Goal: Information Seeking & Learning: Get advice/opinions

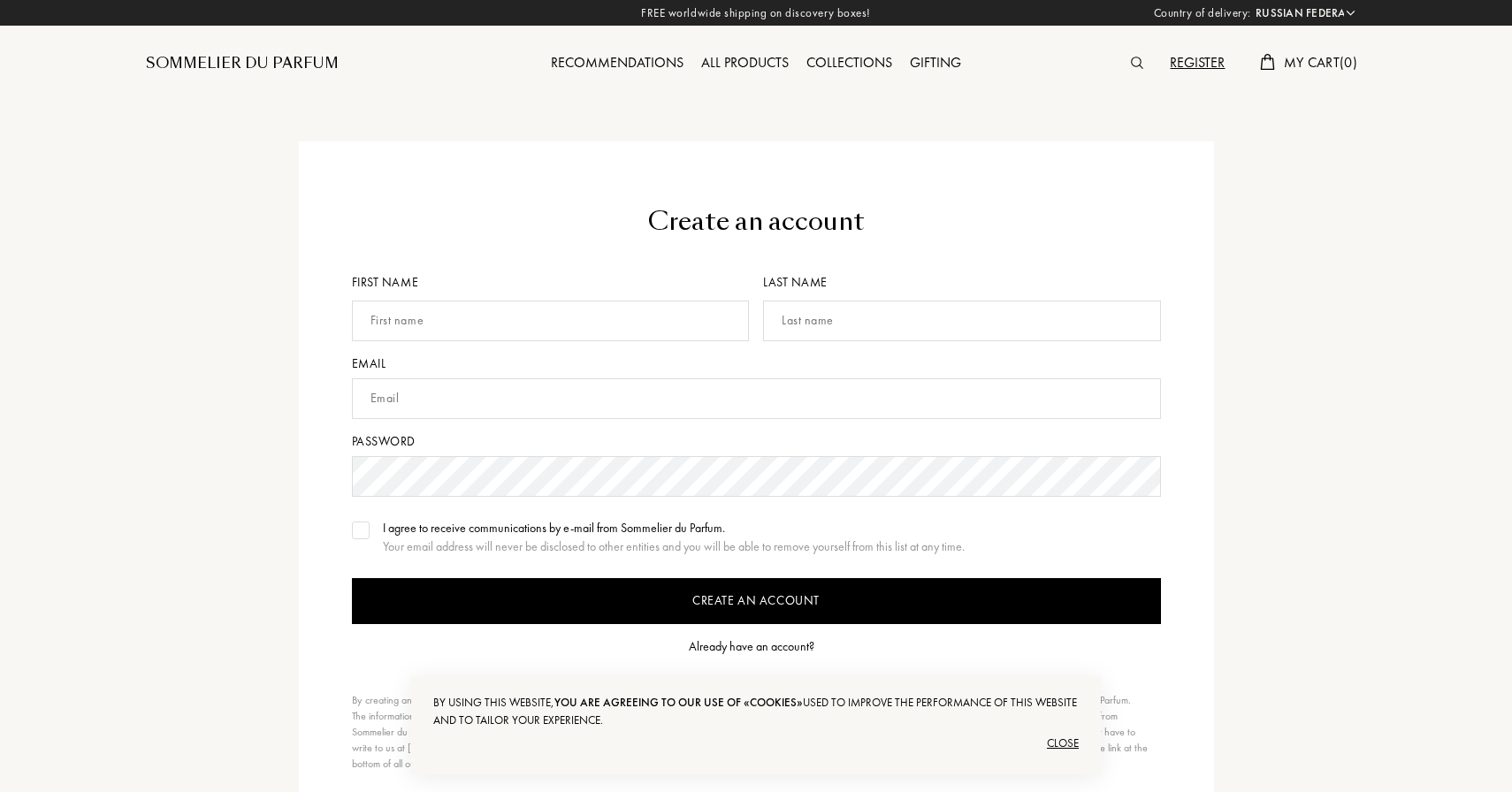
select select "RU"
click at [552, 328] on input "text" at bounding box center [548, 320] width 398 height 40
type input "Щ"
type input "Ok"
click at [818, 315] on input "text" at bounding box center [959, 320] width 398 height 40
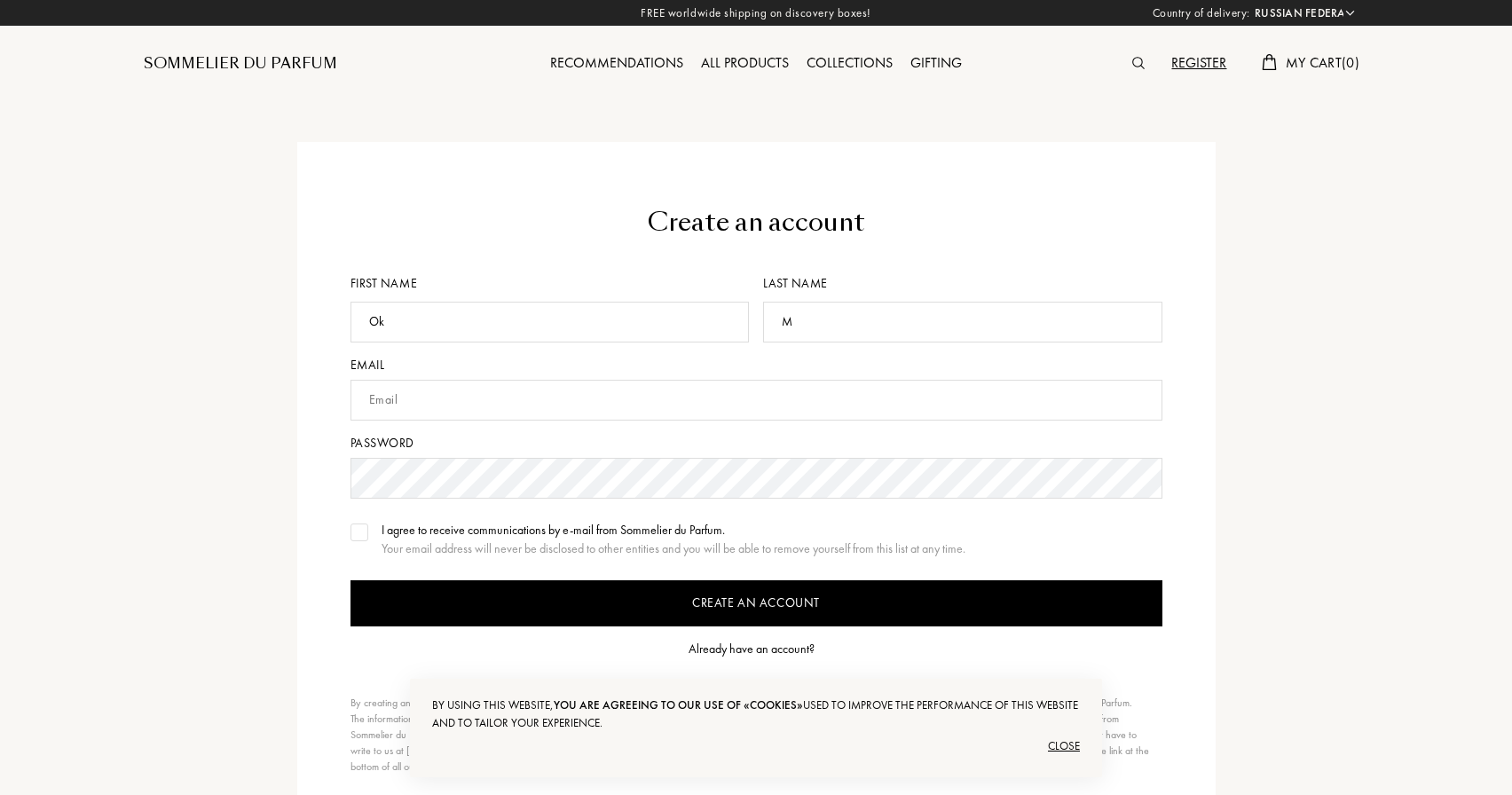
type input "M"
click at [647, 388] on input "text" at bounding box center [756, 400] width 812 height 41
type input "seeingyouinhell@gmail.com"
click at [367, 531] on div at bounding box center [359, 532] width 18 height 18
click at [637, 595] on input "Create an account" at bounding box center [756, 603] width 812 height 46
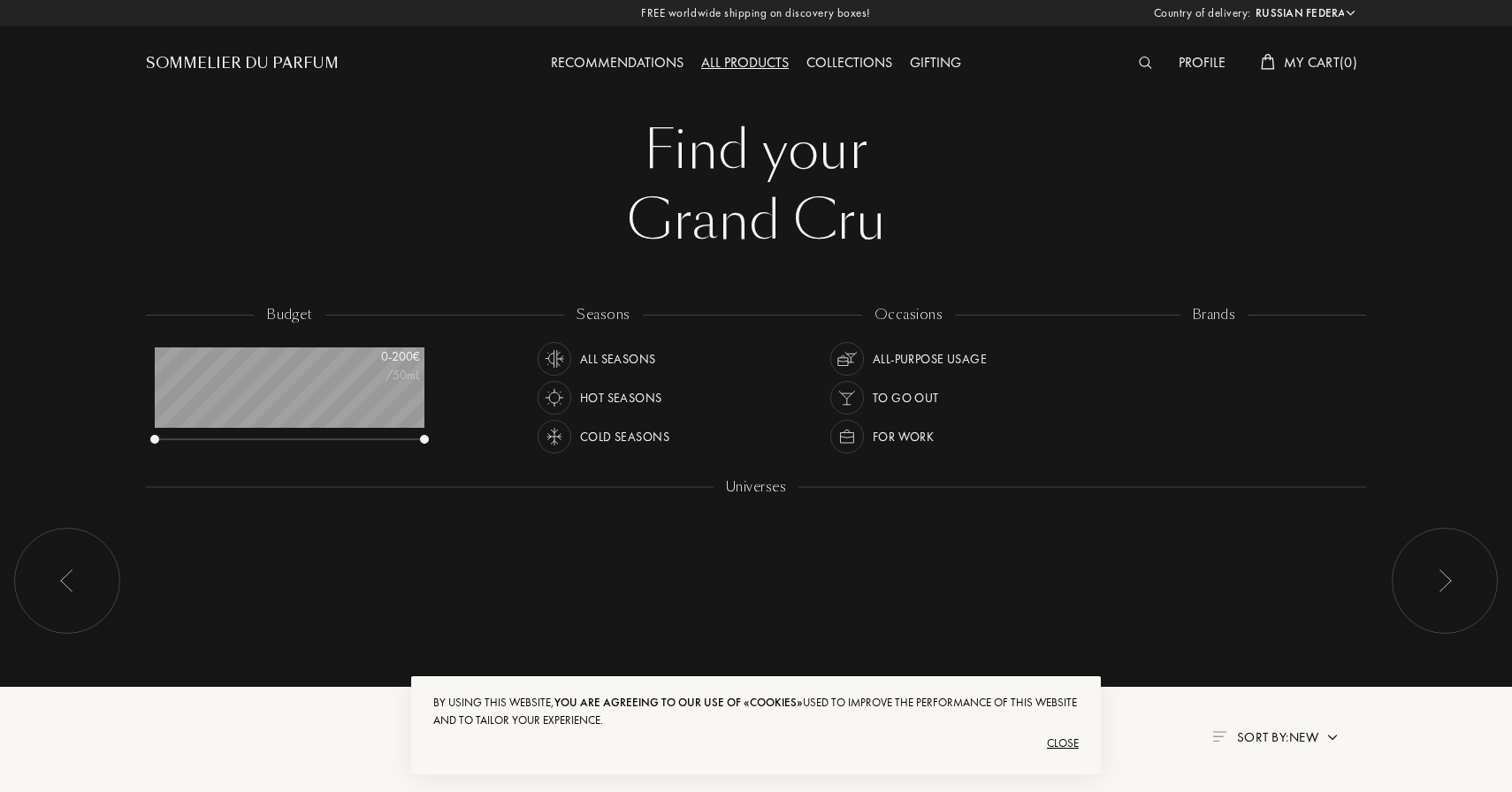
select select "RU"
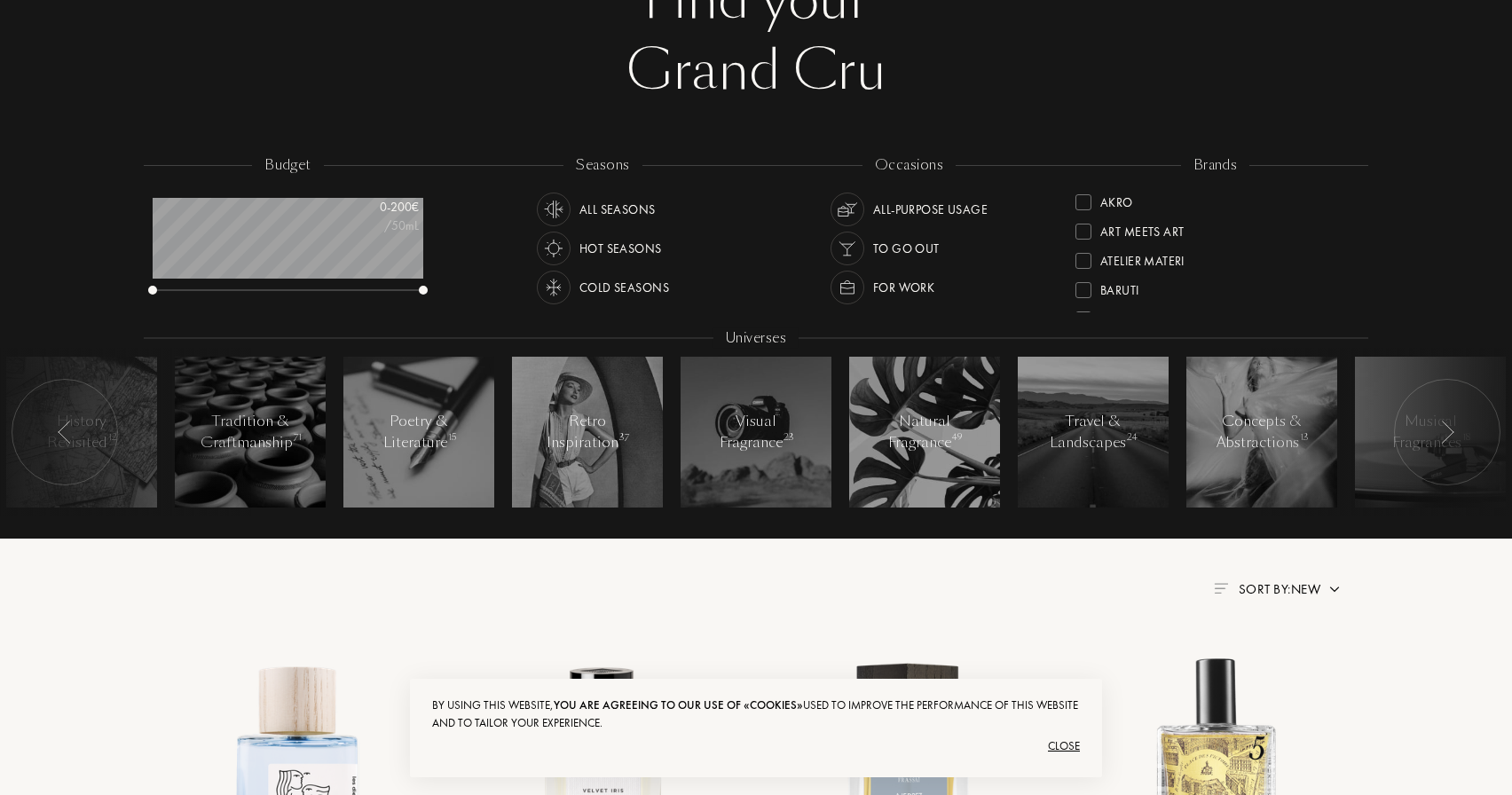
scroll to position [154, 0]
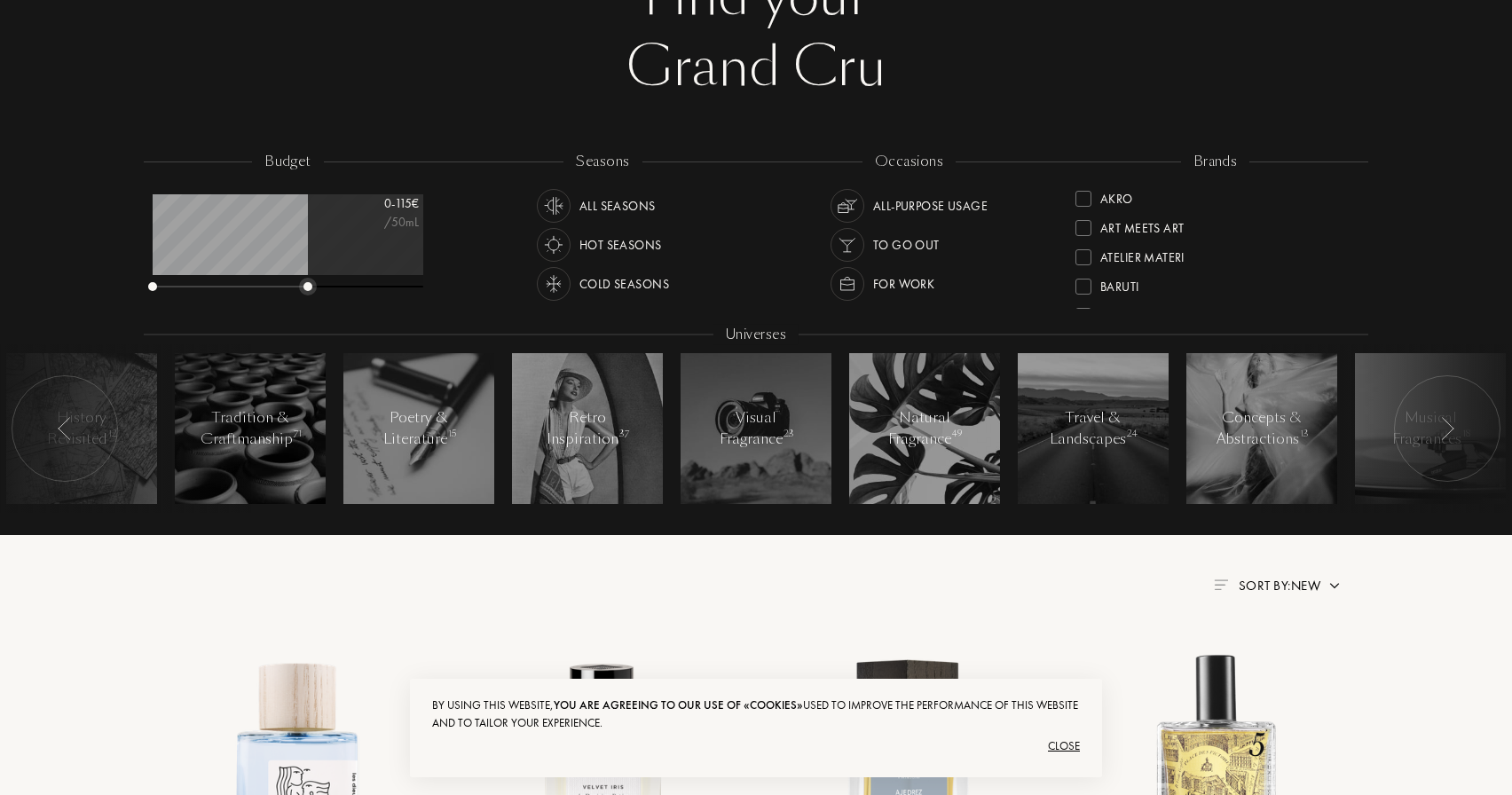
drag, startPoint x: 423, startPoint y: 284, endPoint x: 308, endPoint y: 270, distance: 115.8
click at [308, 270] on div "0 - 115 € /50mL" at bounding box center [288, 244] width 270 height 99
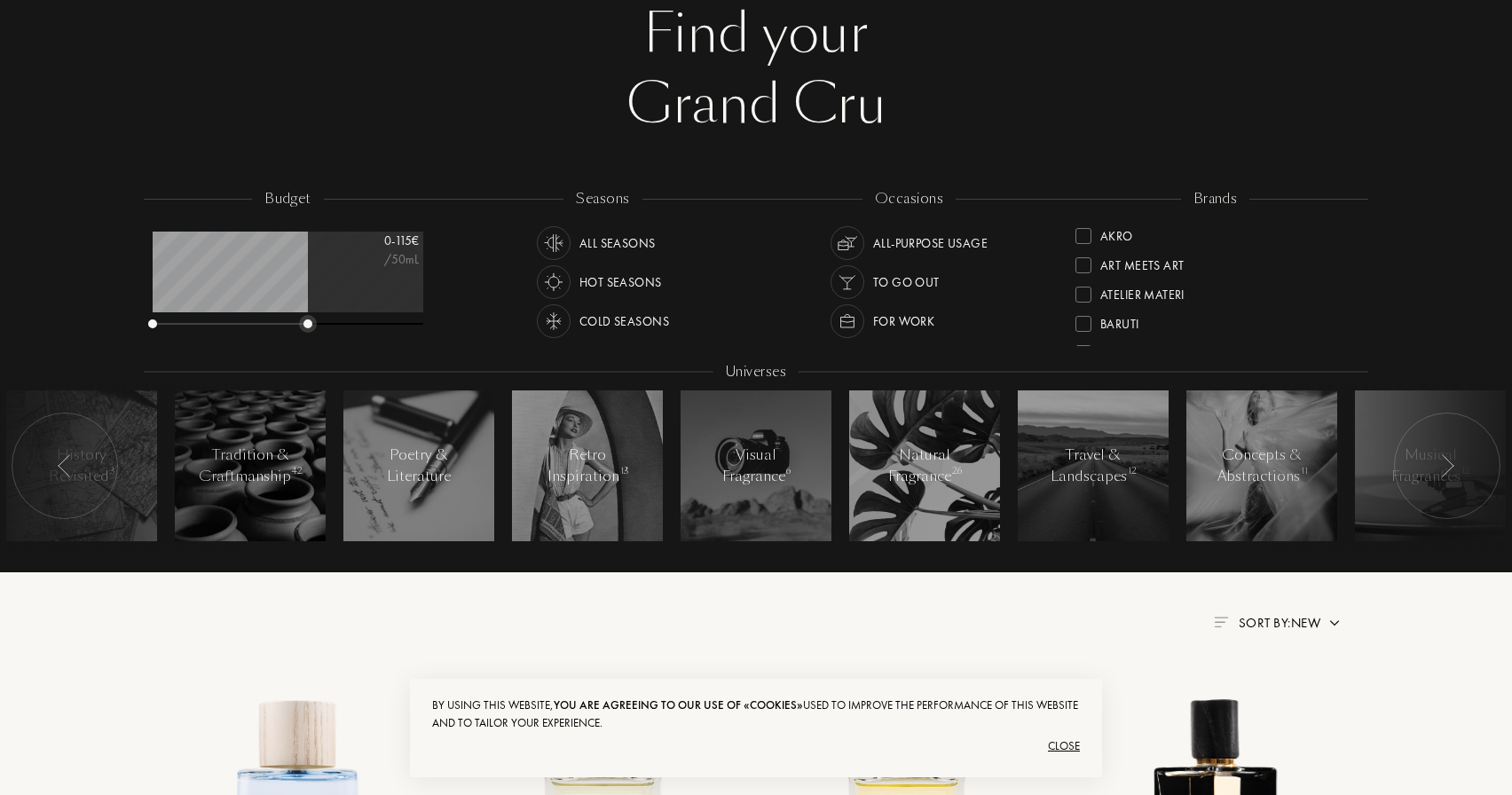
scroll to position [118, 0]
click at [847, 313] on img at bounding box center [848, 320] width 25 height 25
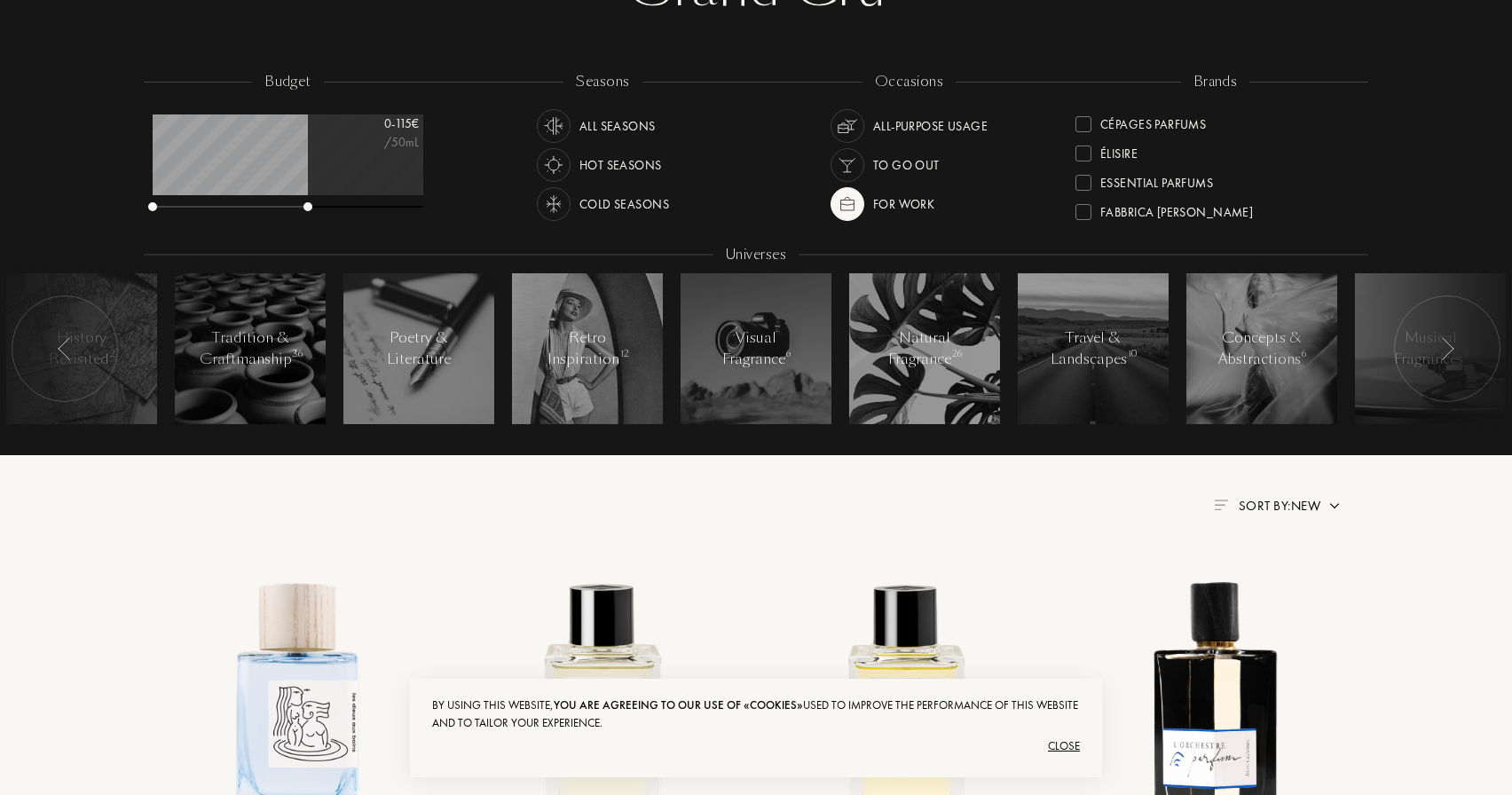
scroll to position [258, 0]
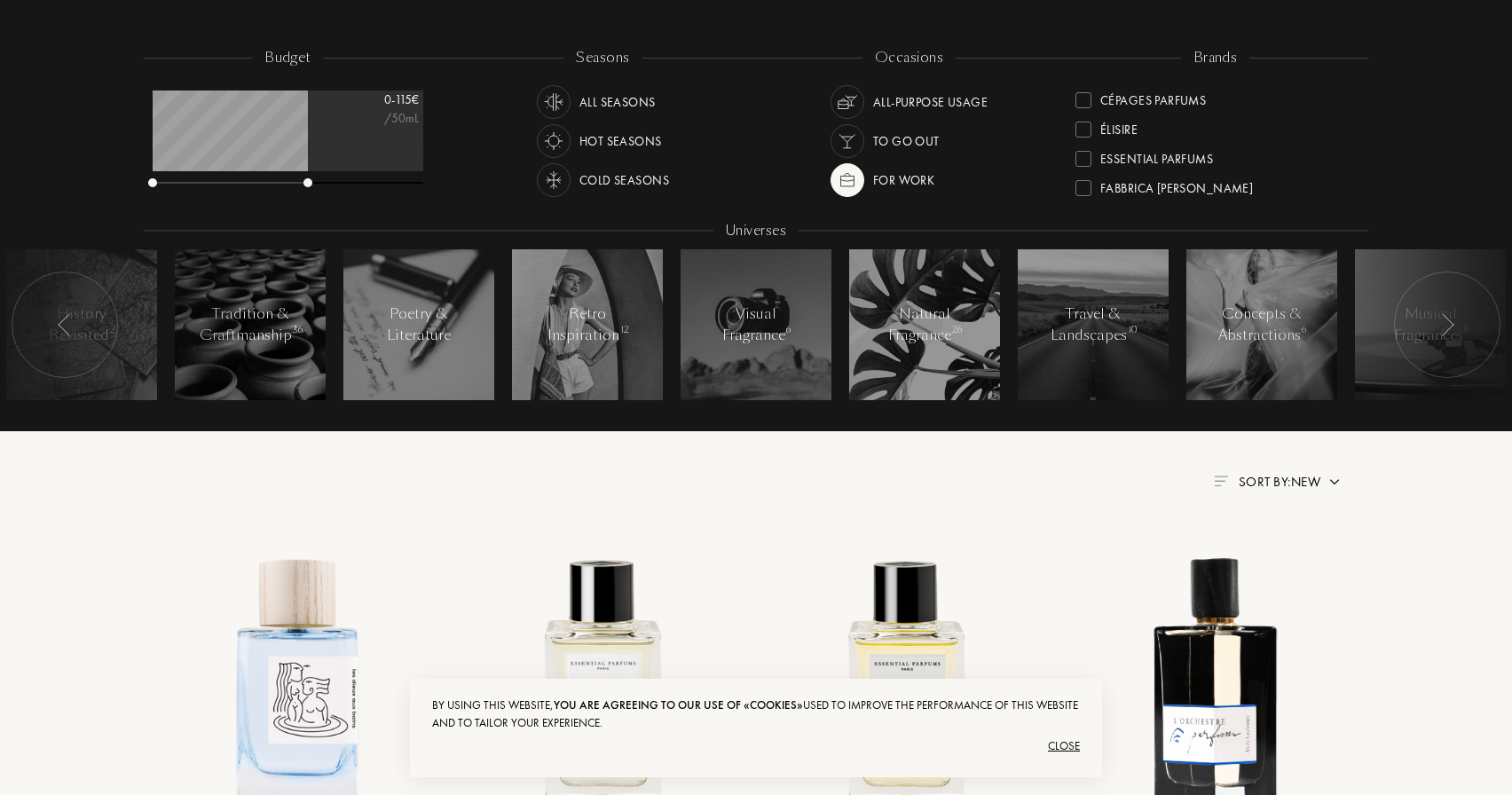
click at [1435, 315] on div at bounding box center [1447, 324] width 107 height 107
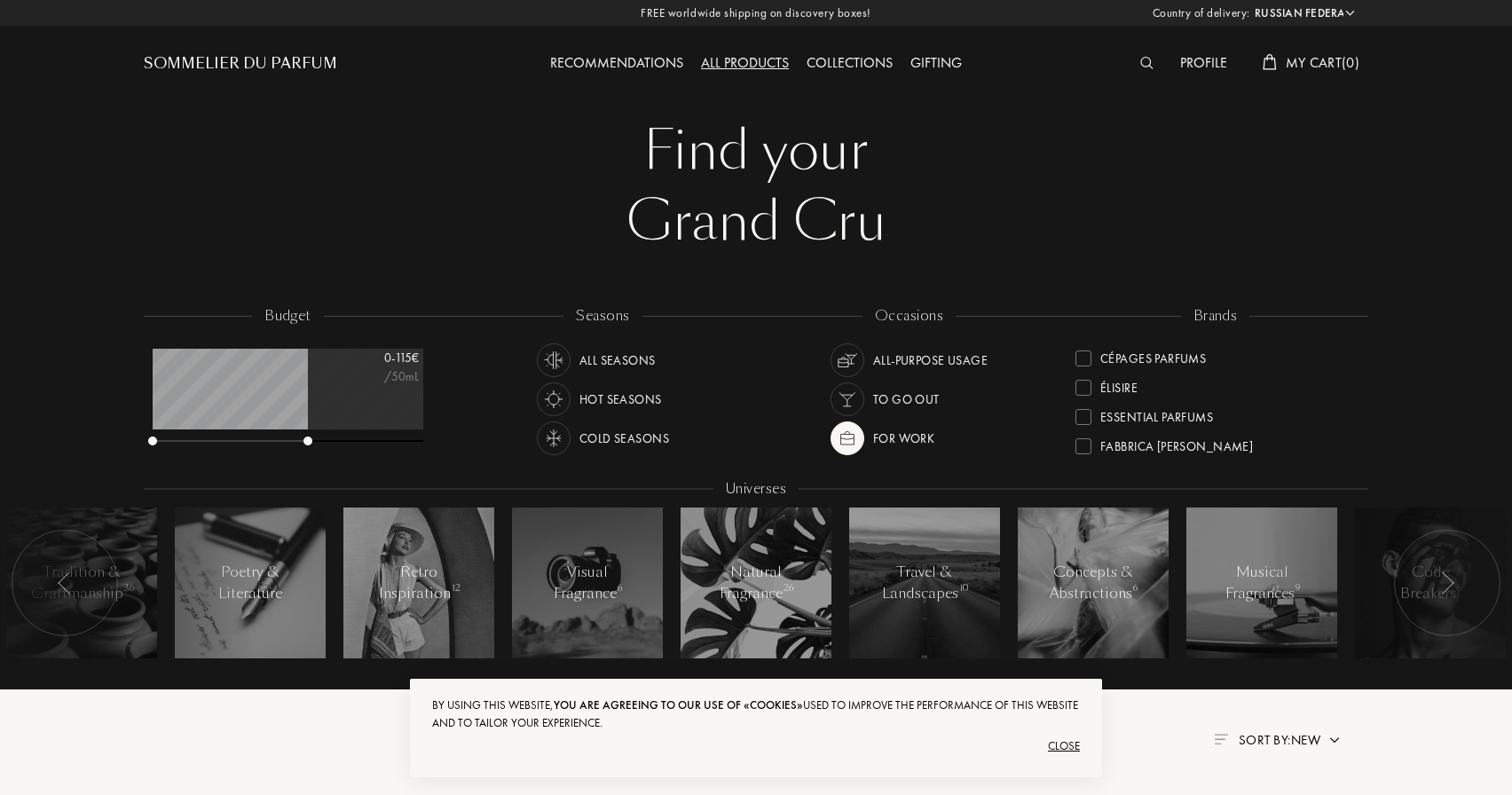
scroll to position [21, 0]
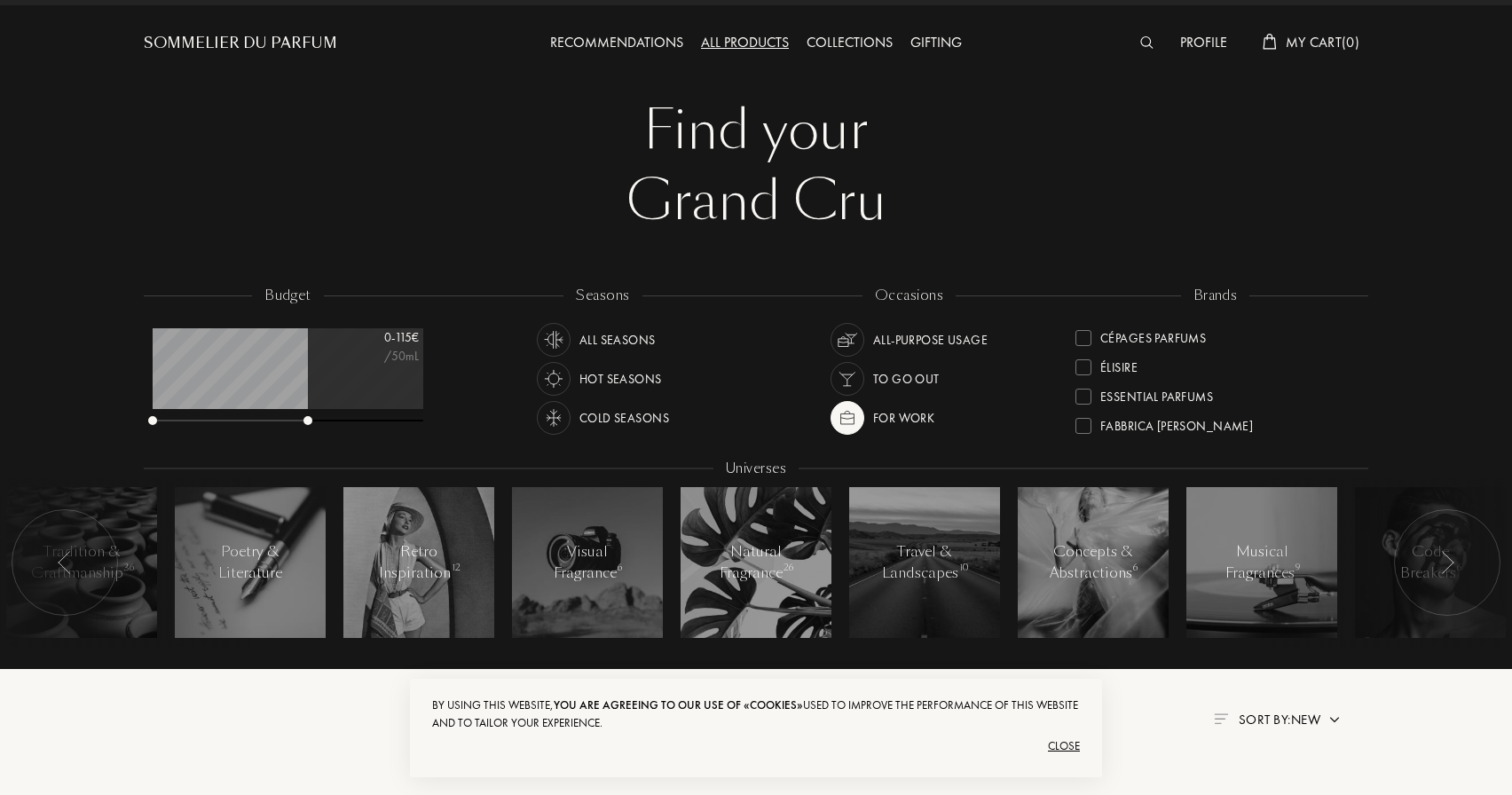
click at [647, 42] on div "Recommendations" at bounding box center [617, 43] width 151 height 23
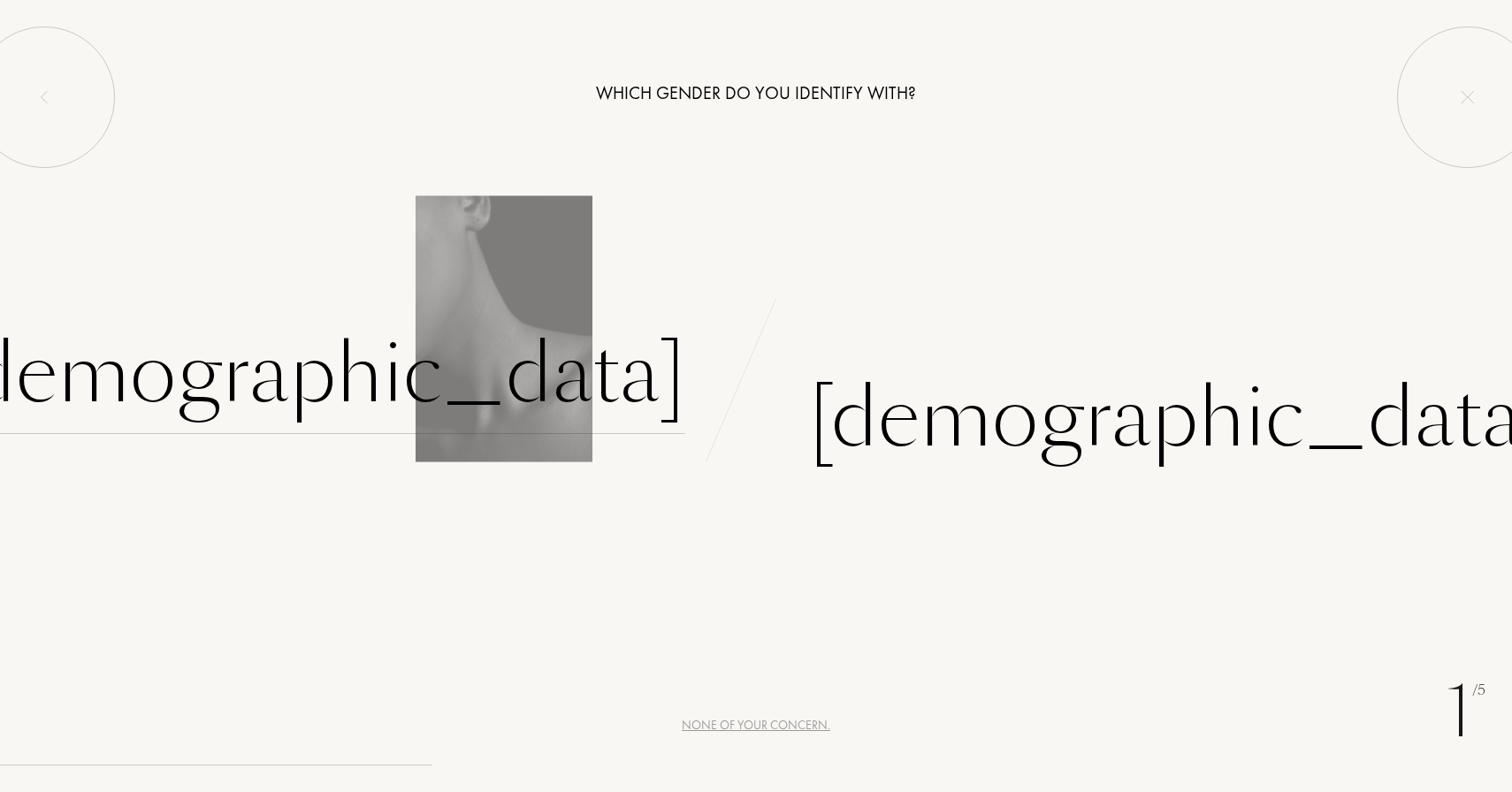
click at [615, 374] on div "Female" at bounding box center [316, 374] width 738 height 120
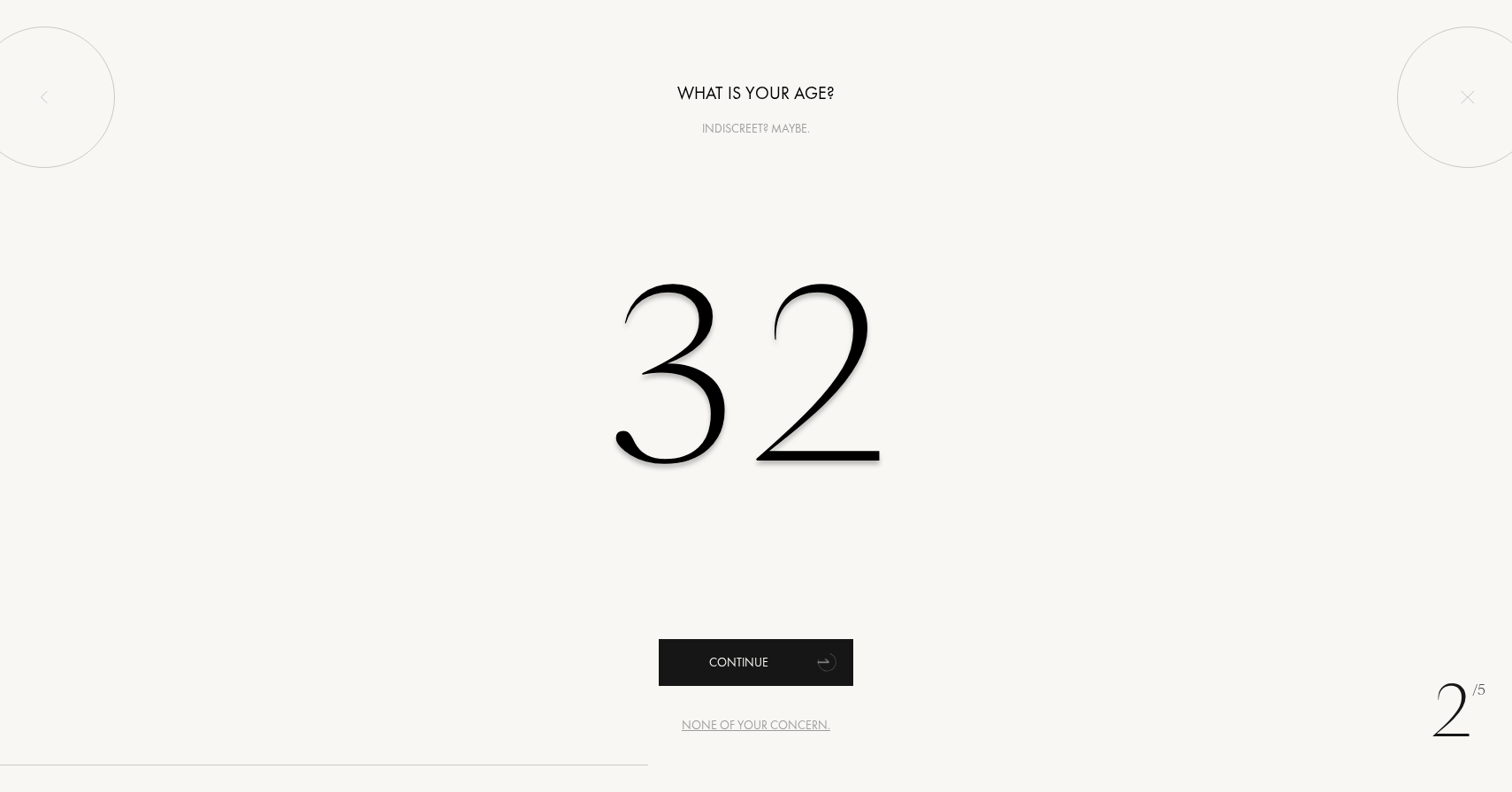
type input "32"
click at [777, 659] on div "Continue" at bounding box center [756, 663] width 195 height 47
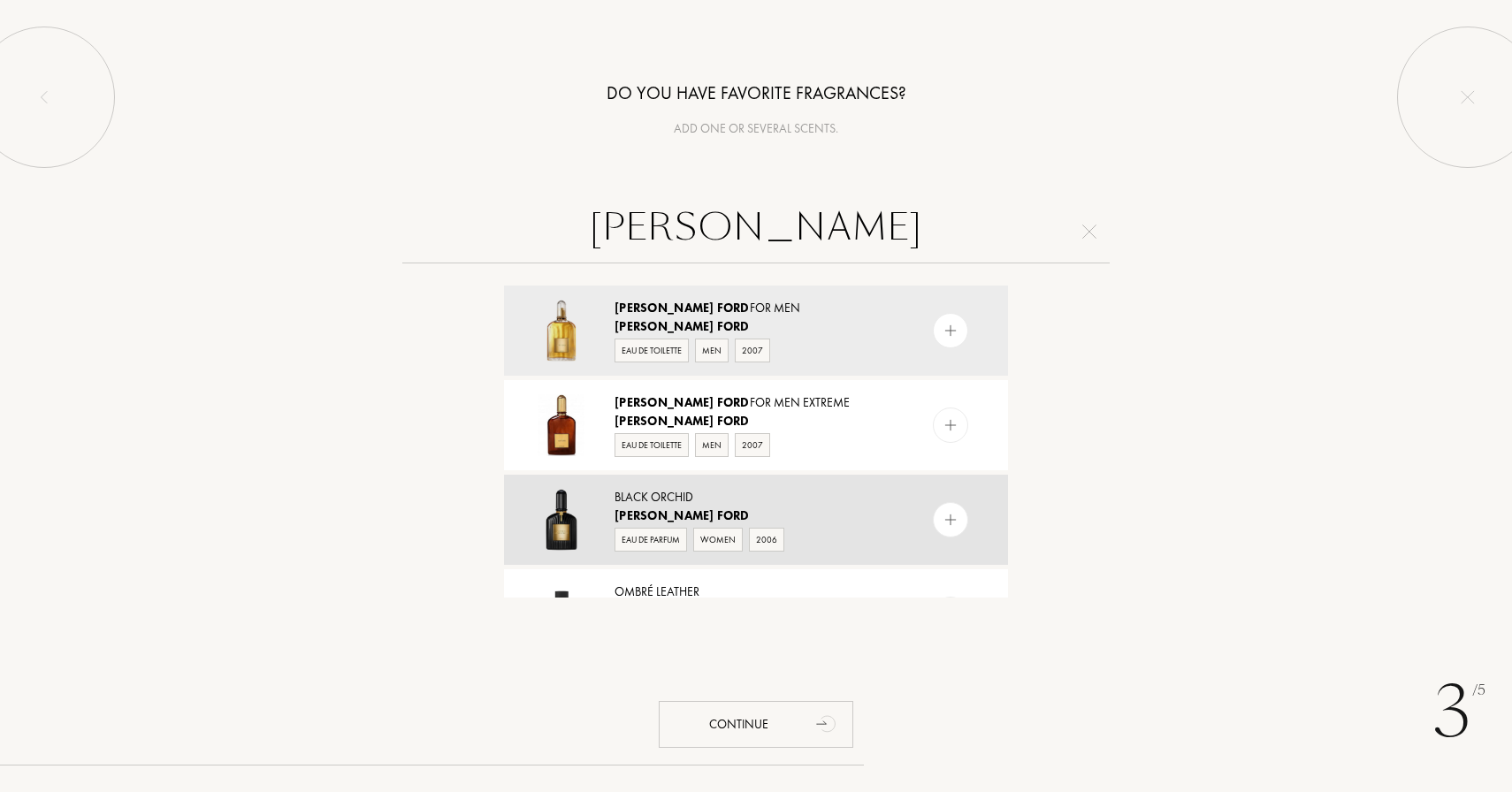
type input "Tom Ford"
click at [704, 492] on div "Black Orchid" at bounding box center [755, 497] width 281 height 19
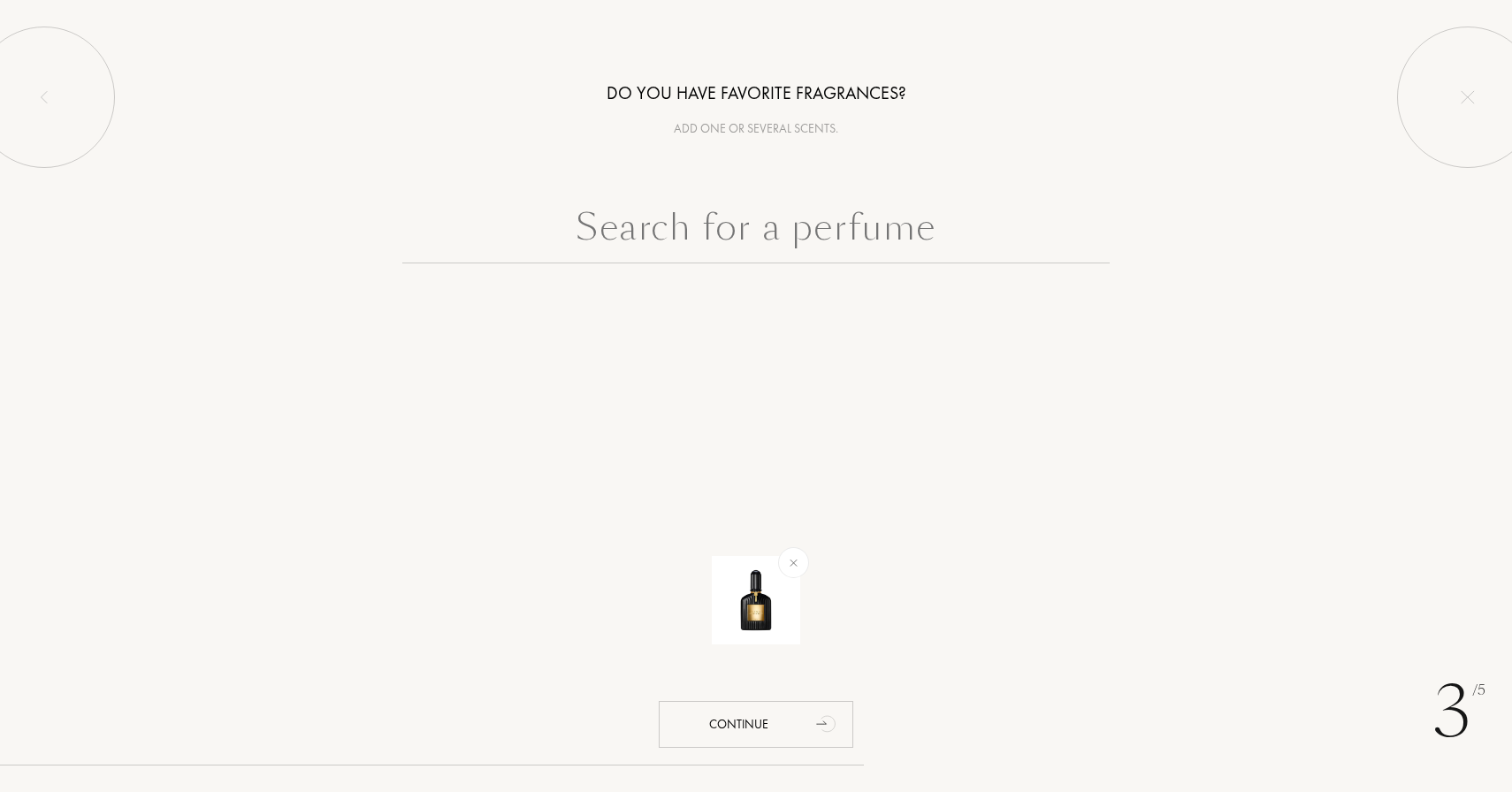
click at [818, 232] on input "text" at bounding box center [755, 232] width 707 height 64
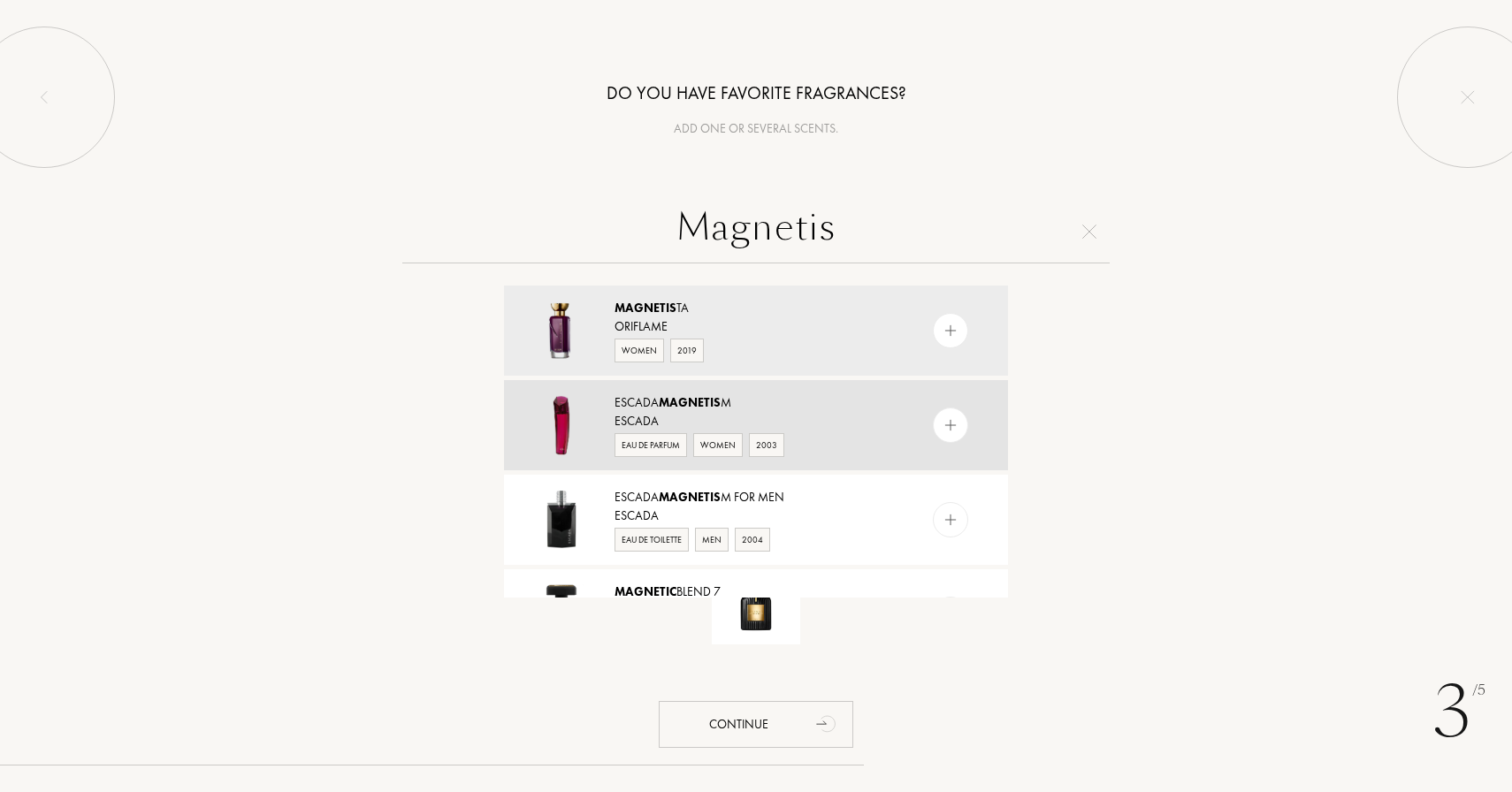
type input "Magnetis"
click at [792, 400] on div "Escada Magnetis m" at bounding box center [755, 403] width 281 height 19
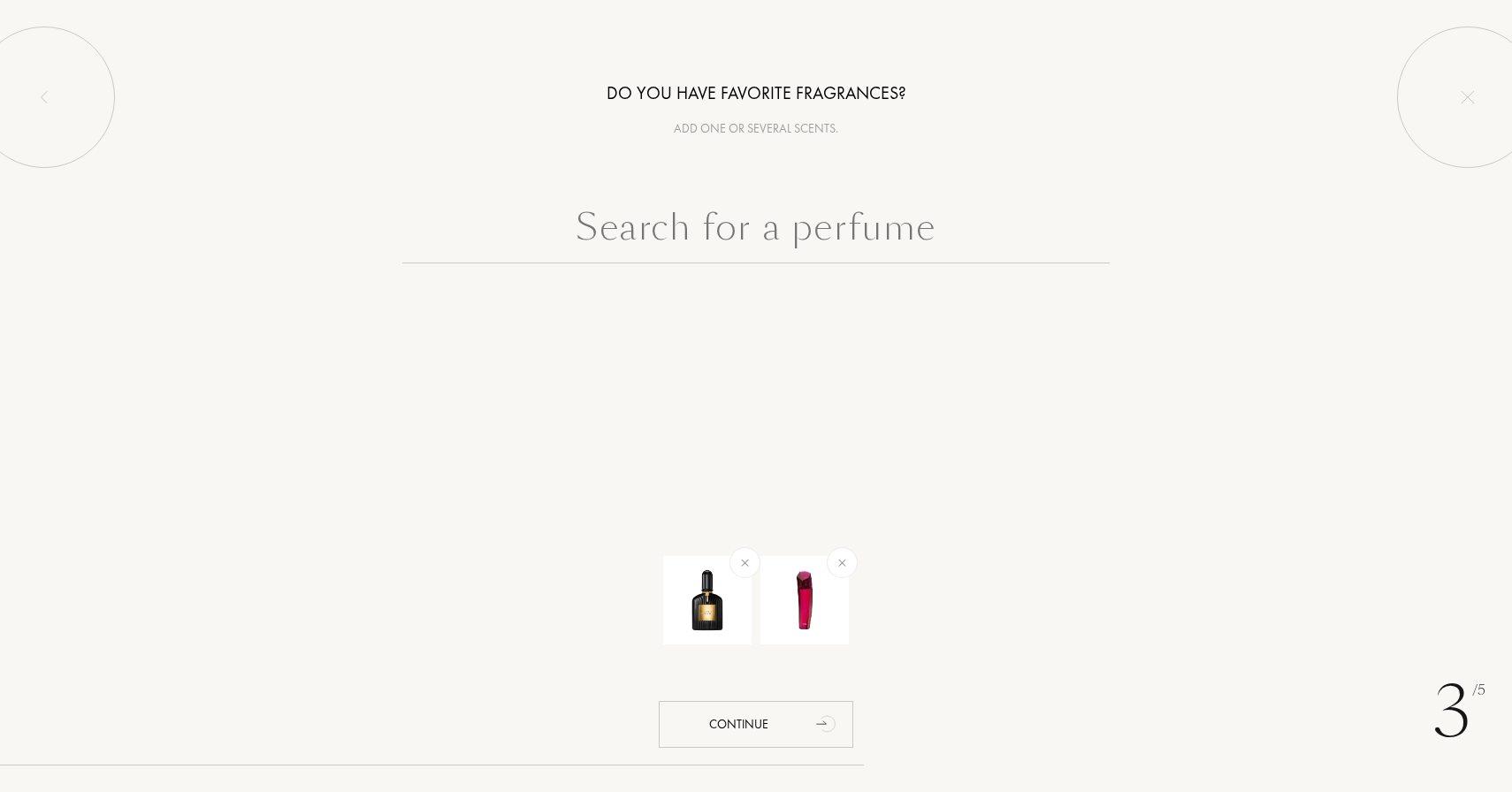
click at [887, 224] on input "text" at bounding box center [755, 232] width 707 height 64
type input "F"
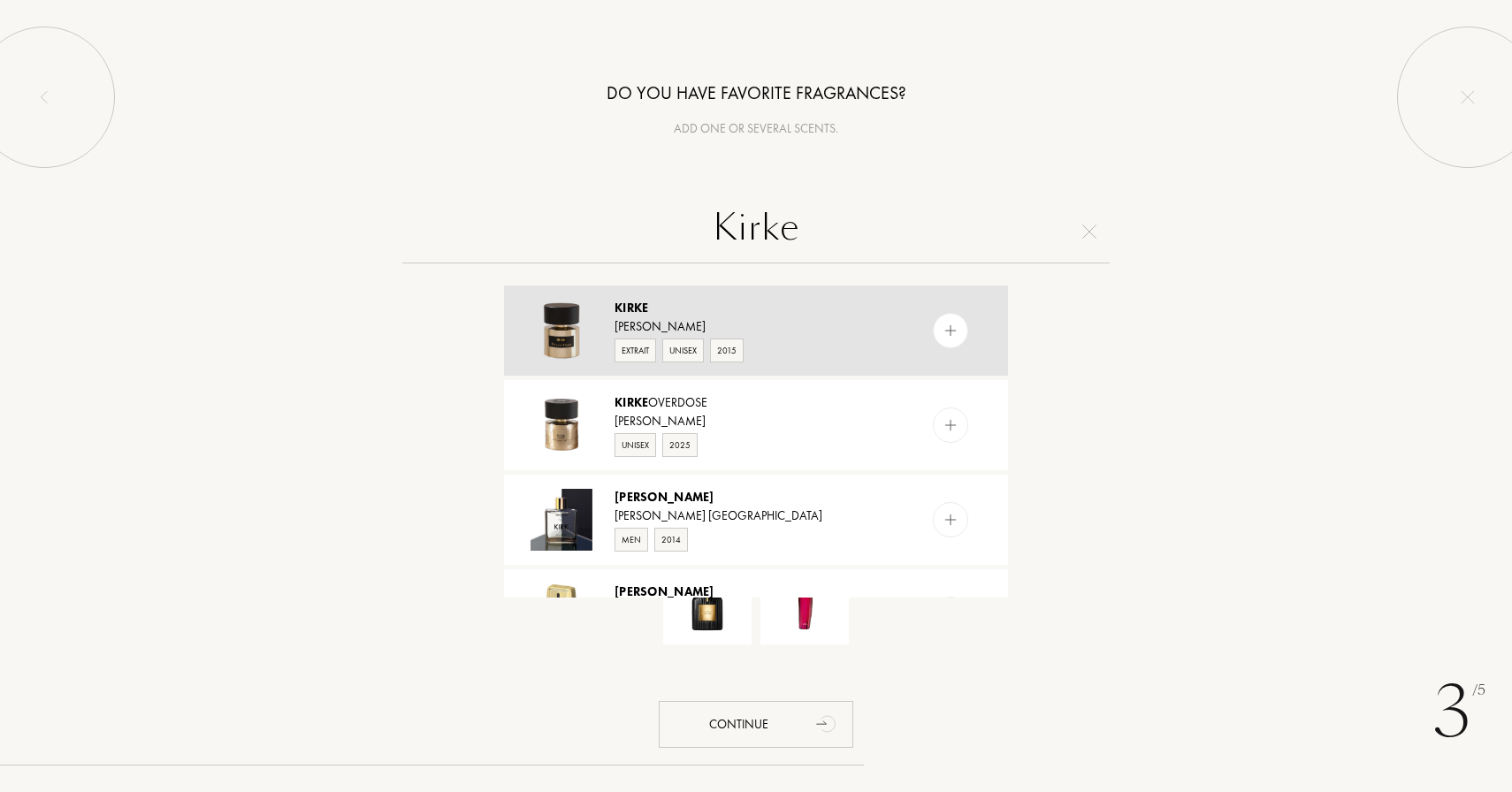
type input "Kirke"
click at [796, 325] on div "Tiziana Terenzi" at bounding box center [755, 327] width 281 height 19
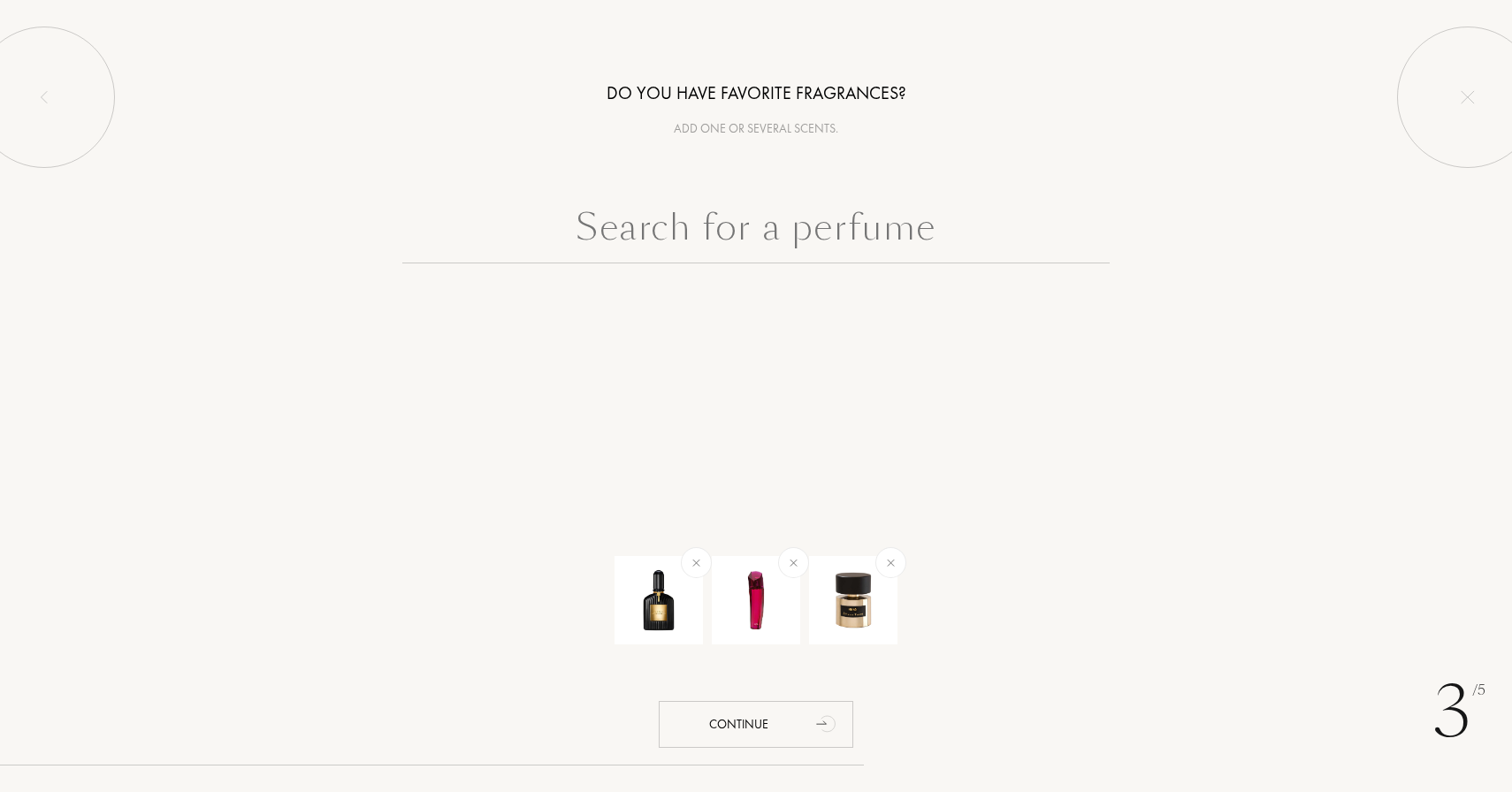
click at [869, 220] on input "text" at bounding box center [755, 232] width 707 height 64
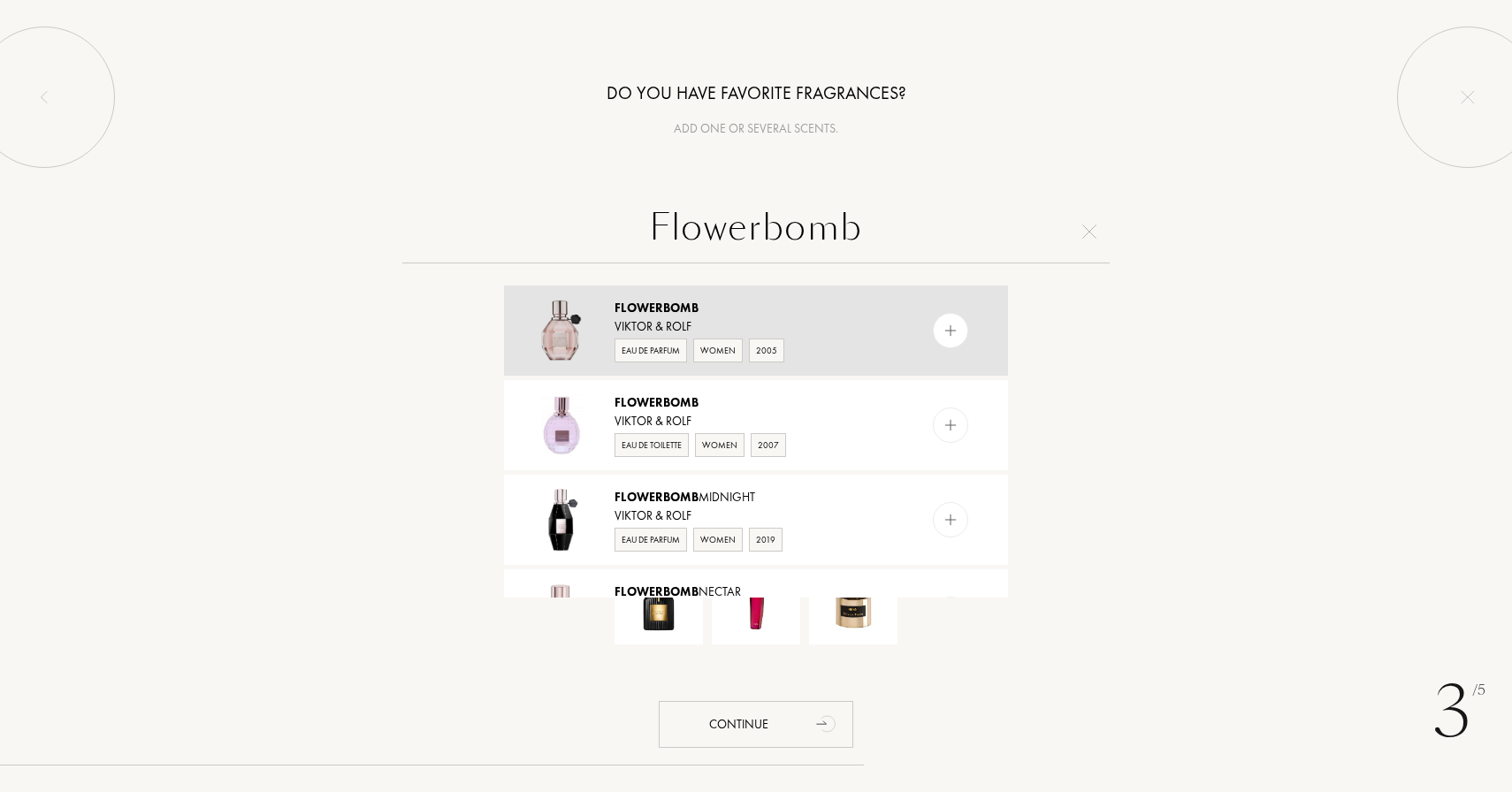
type input "Flowerbomb"
click at [774, 315] on div "Flowerbomb" at bounding box center [755, 308] width 281 height 19
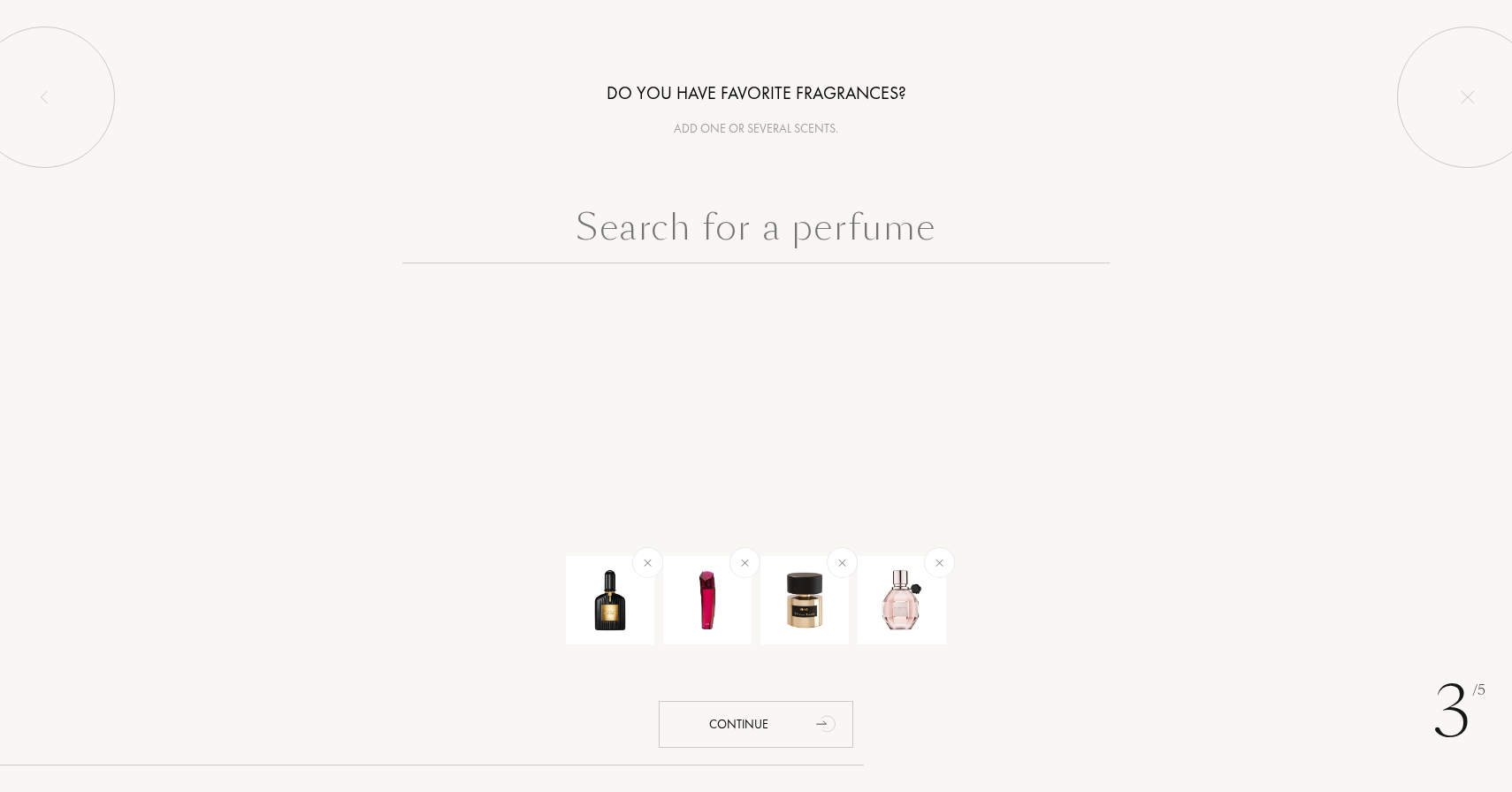
click at [861, 235] on input "text" at bounding box center [755, 232] width 707 height 64
click at [806, 732] on div "Continue" at bounding box center [756, 725] width 195 height 47
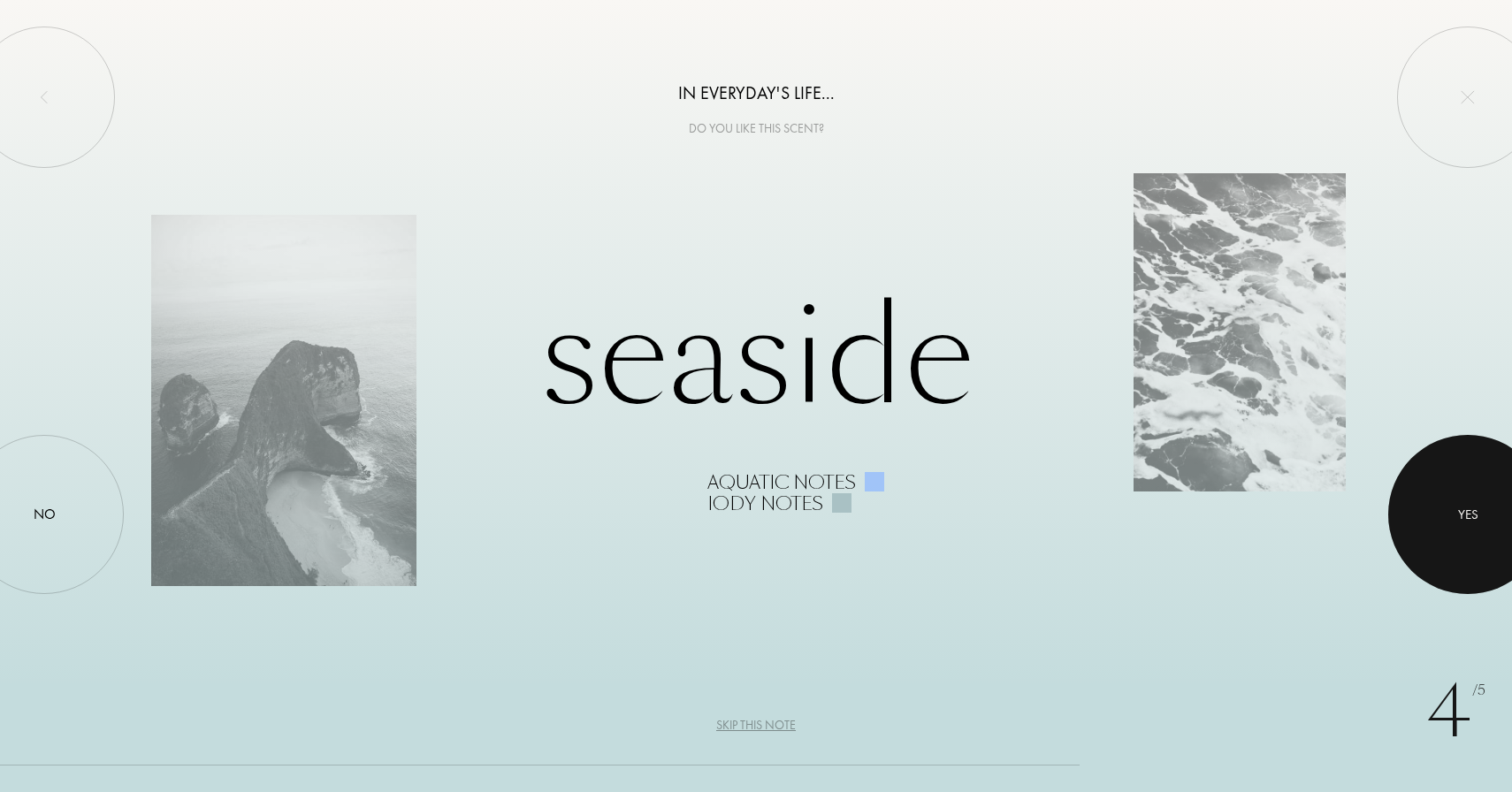
click at [1456, 509] on div at bounding box center [1467, 514] width 159 height 159
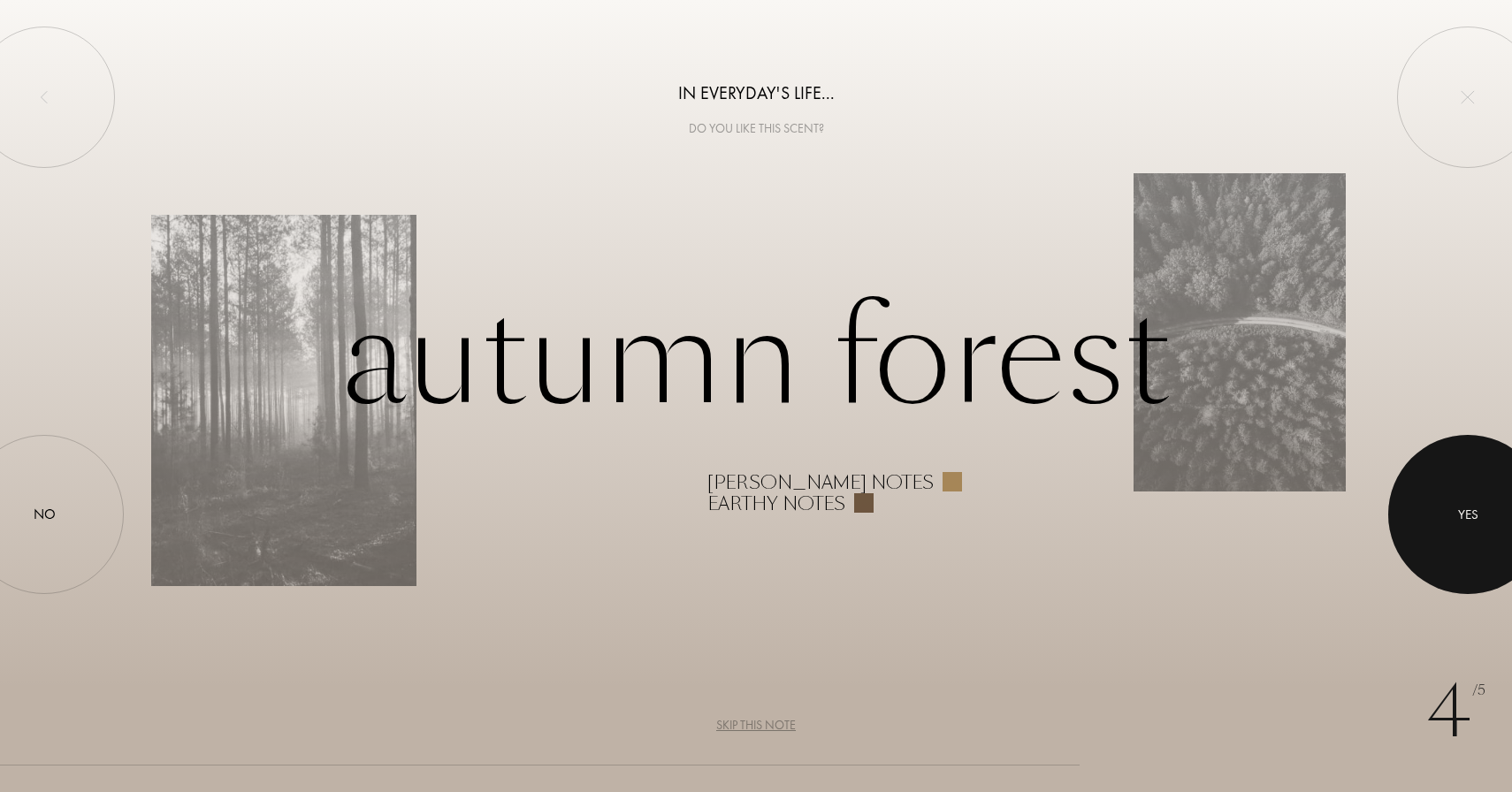
click at [1447, 489] on div at bounding box center [1467, 514] width 159 height 159
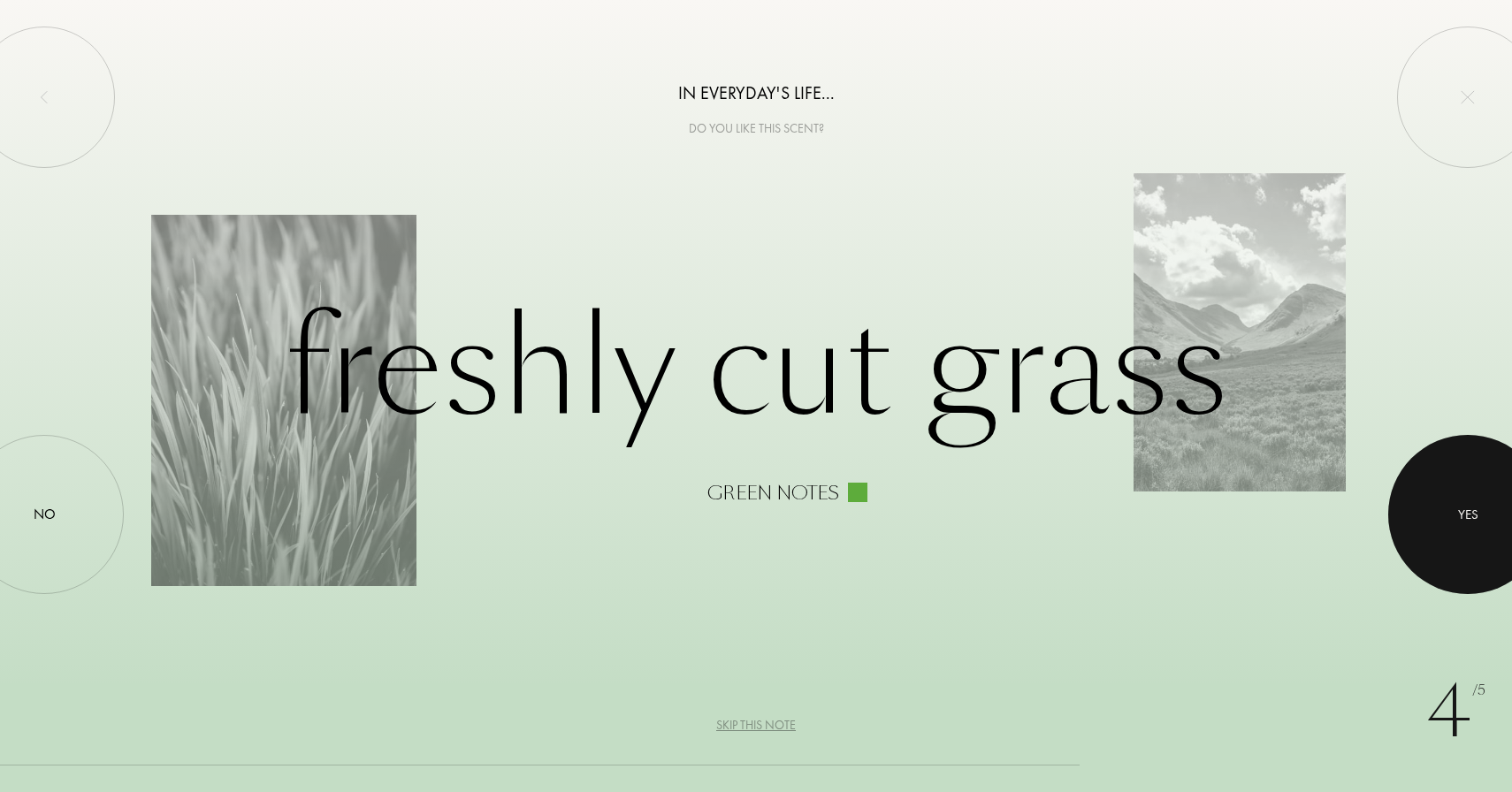
click at [1432, 515] on div at bounding box center [1467, 514] width 159 height 159
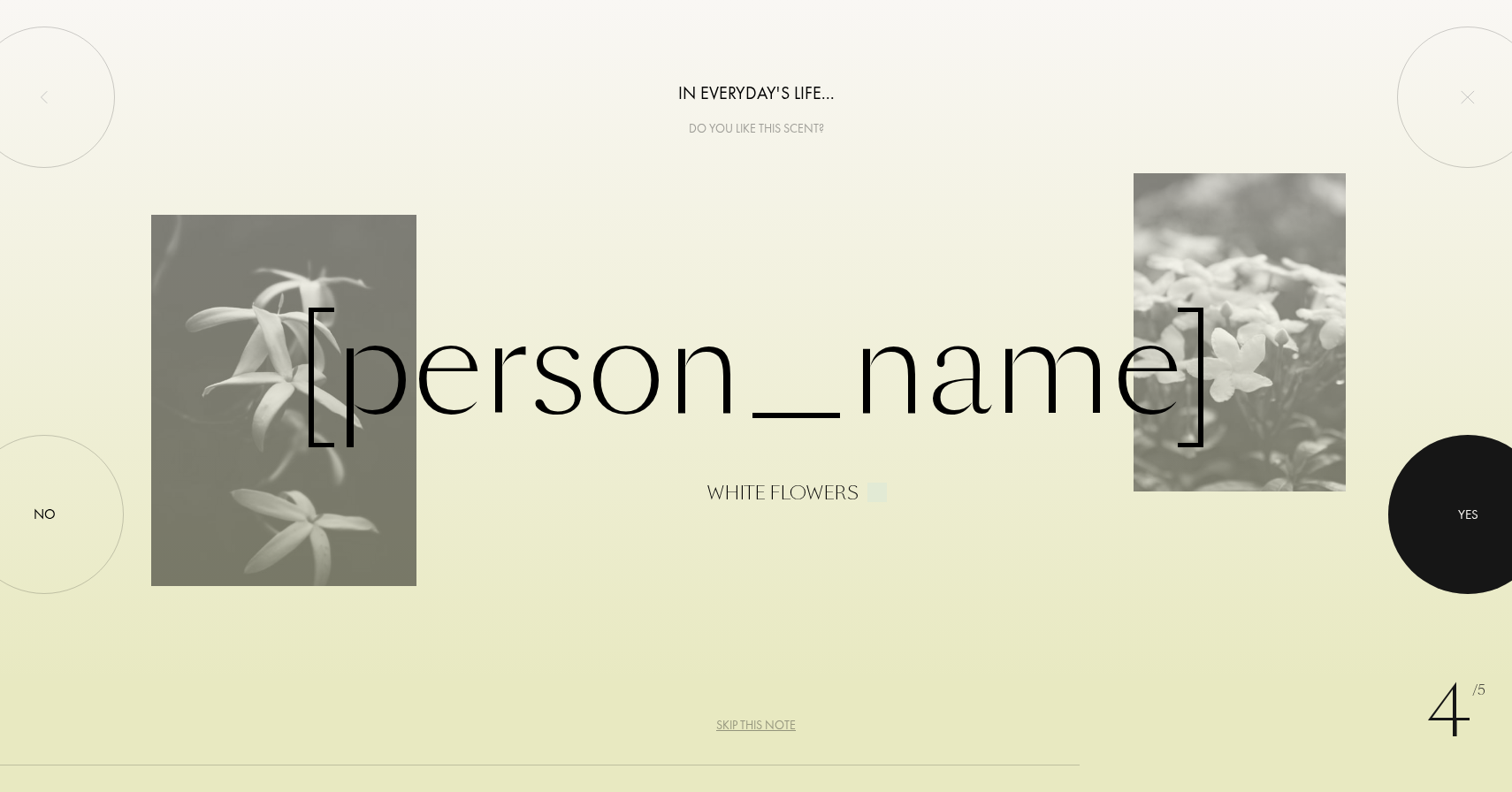
click at [1438, 541] on div at bounding box center [1467, 514] width 159 height 159
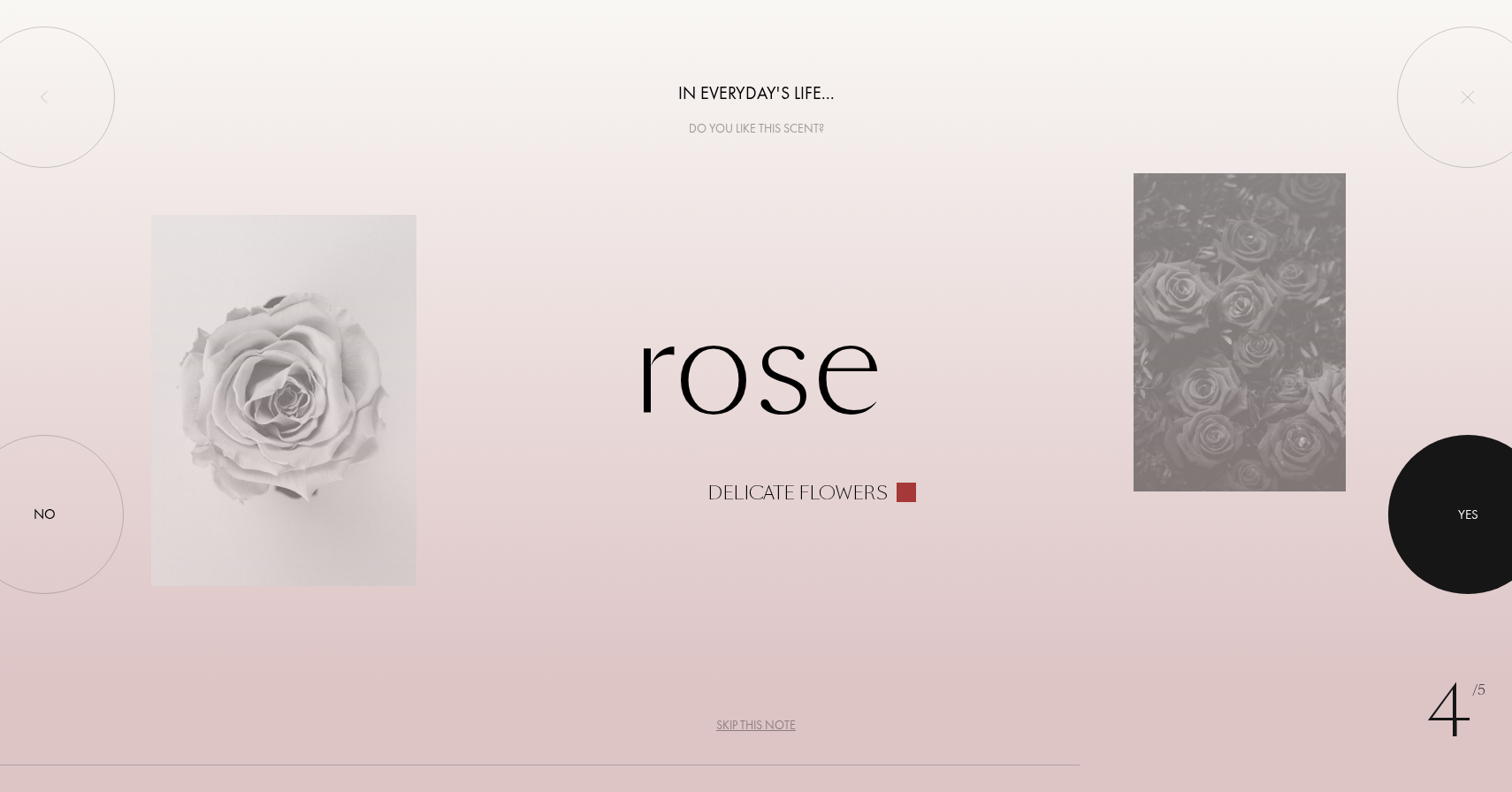
click at [1454, 522] on div at bounding box center [1467, 514] width 159 height 159
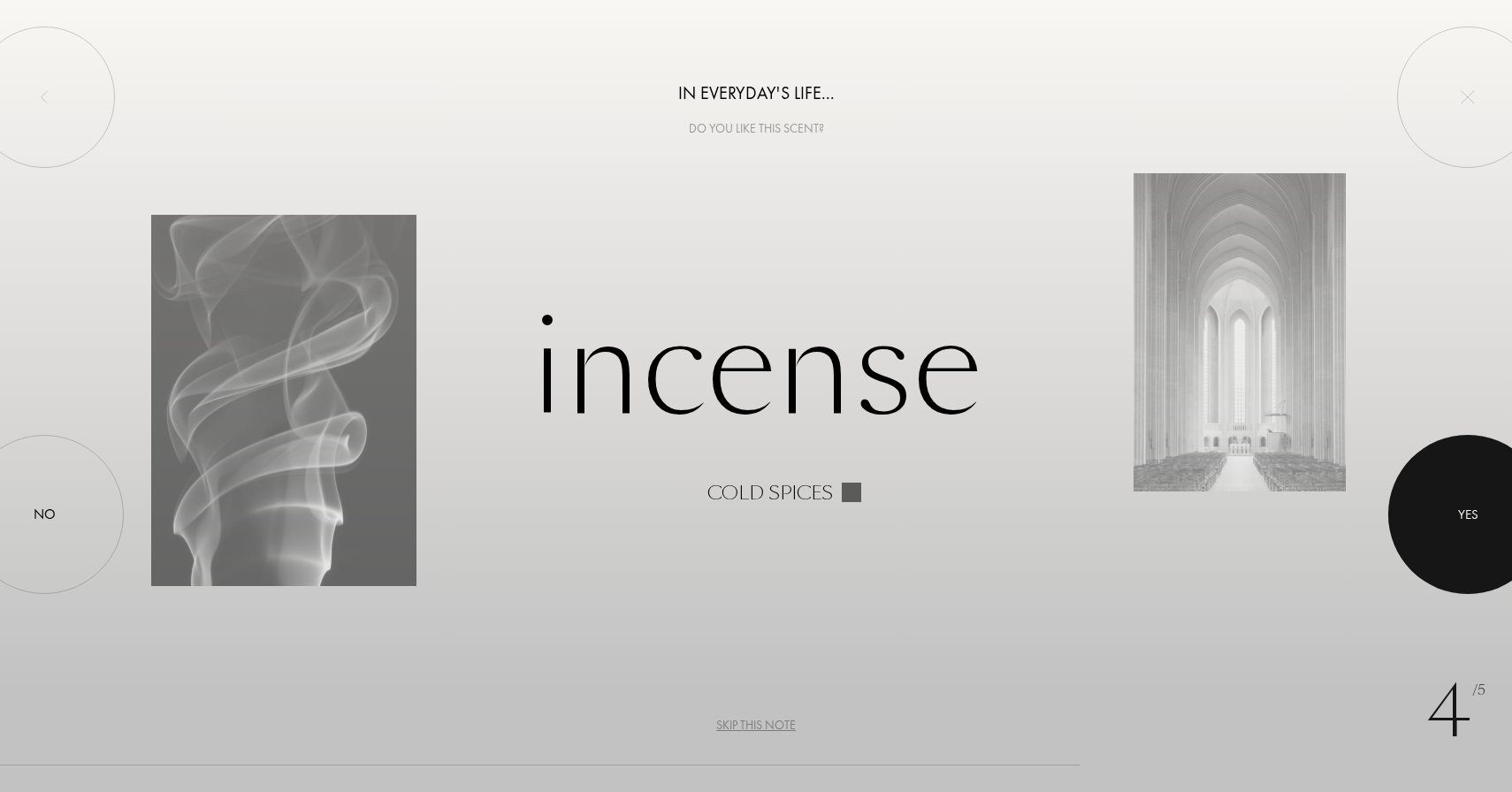
click at [1424, 515] on div at bounding box center [1467, 514] width 159 height 159
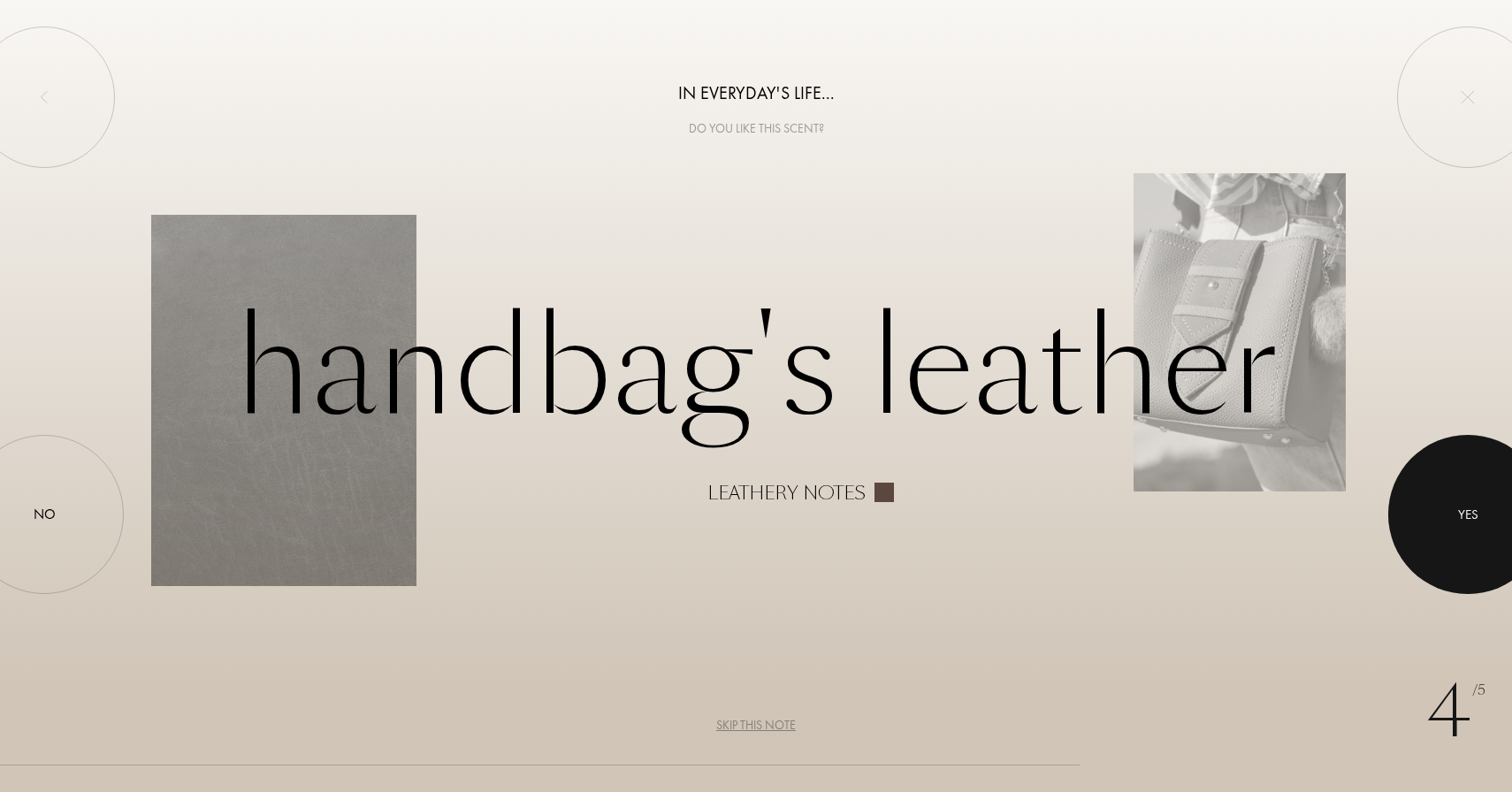
click at [1440, 536] on div at bounding box center [1467, 514] width 159 height 159
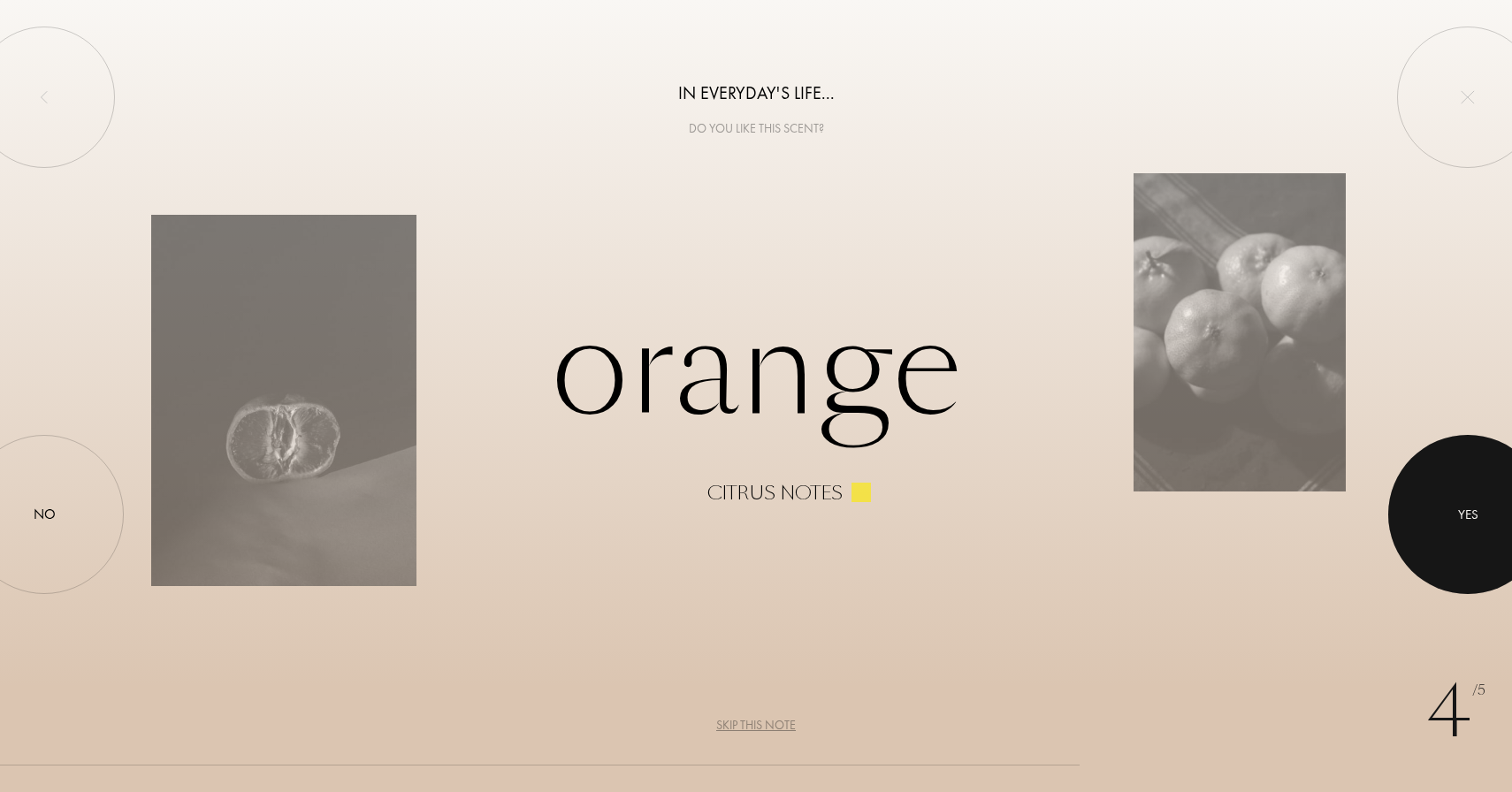
click at [1453, 523] on div at bounding box center [1467, 514] width 159 height 159
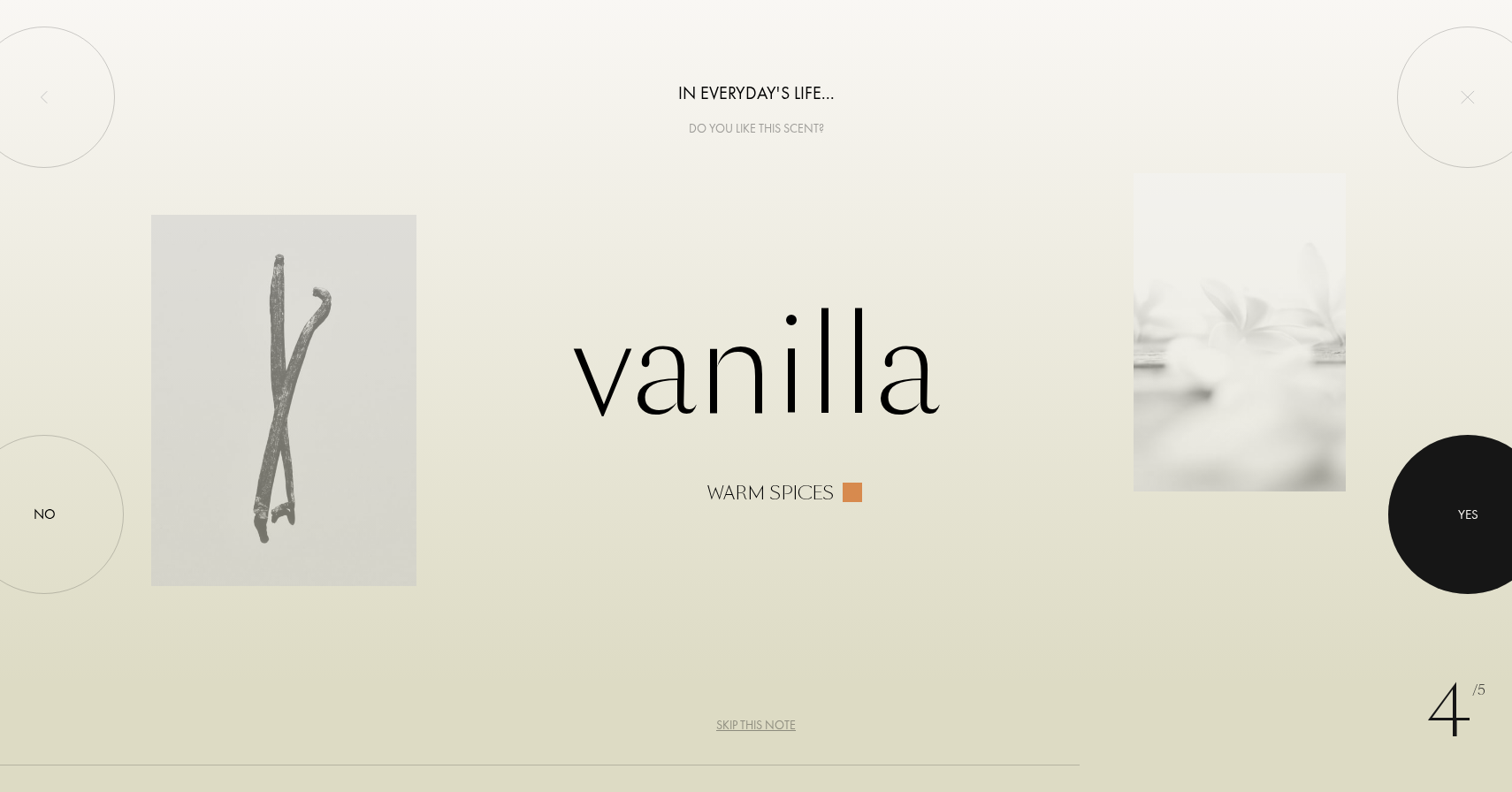
click at [1428, 500] on div at bounding box center [1467, 514] width 159 height 159
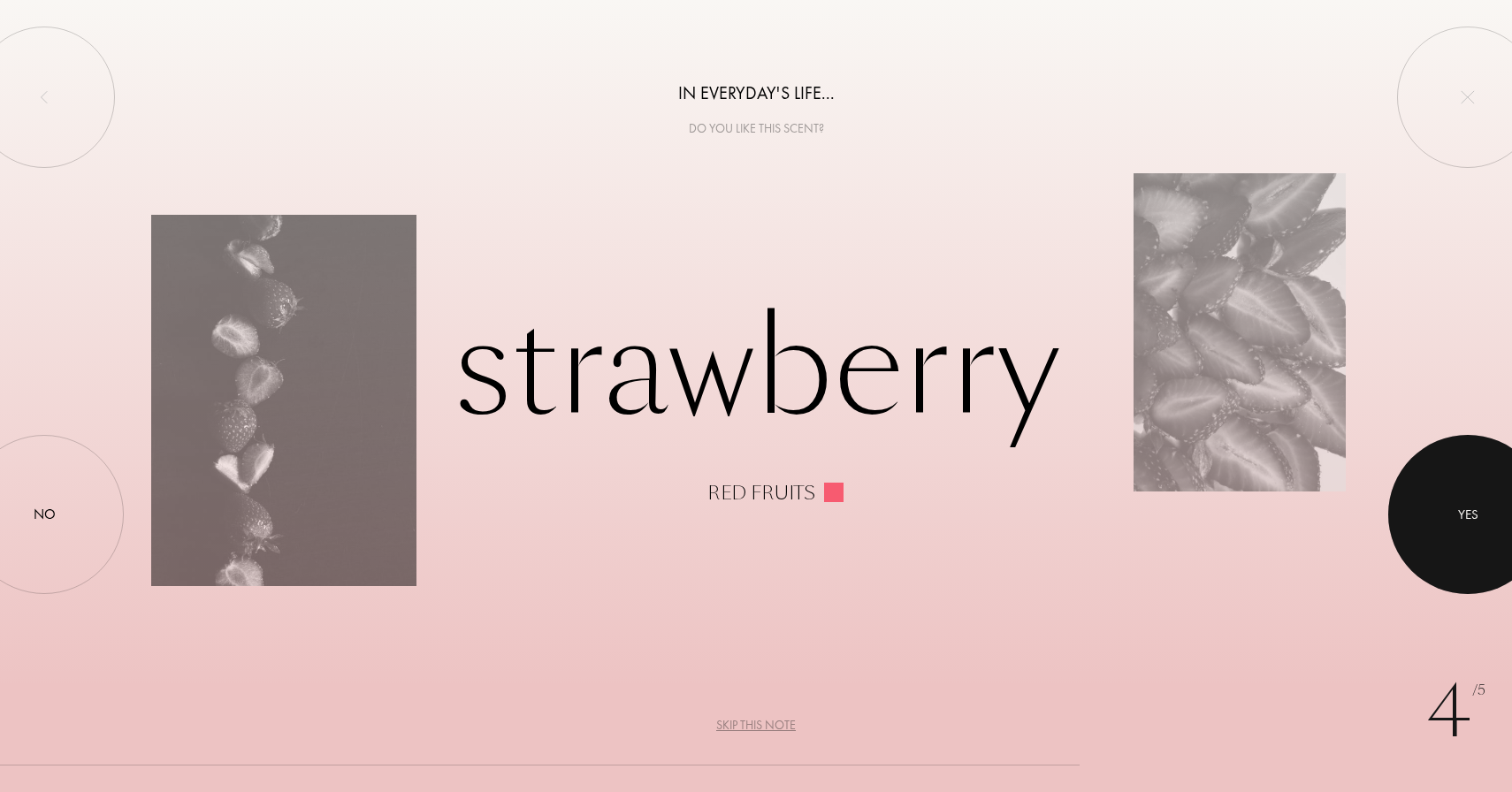
click at [1491, 528] on div at bounding box center [1467, 514] width 159 height 159
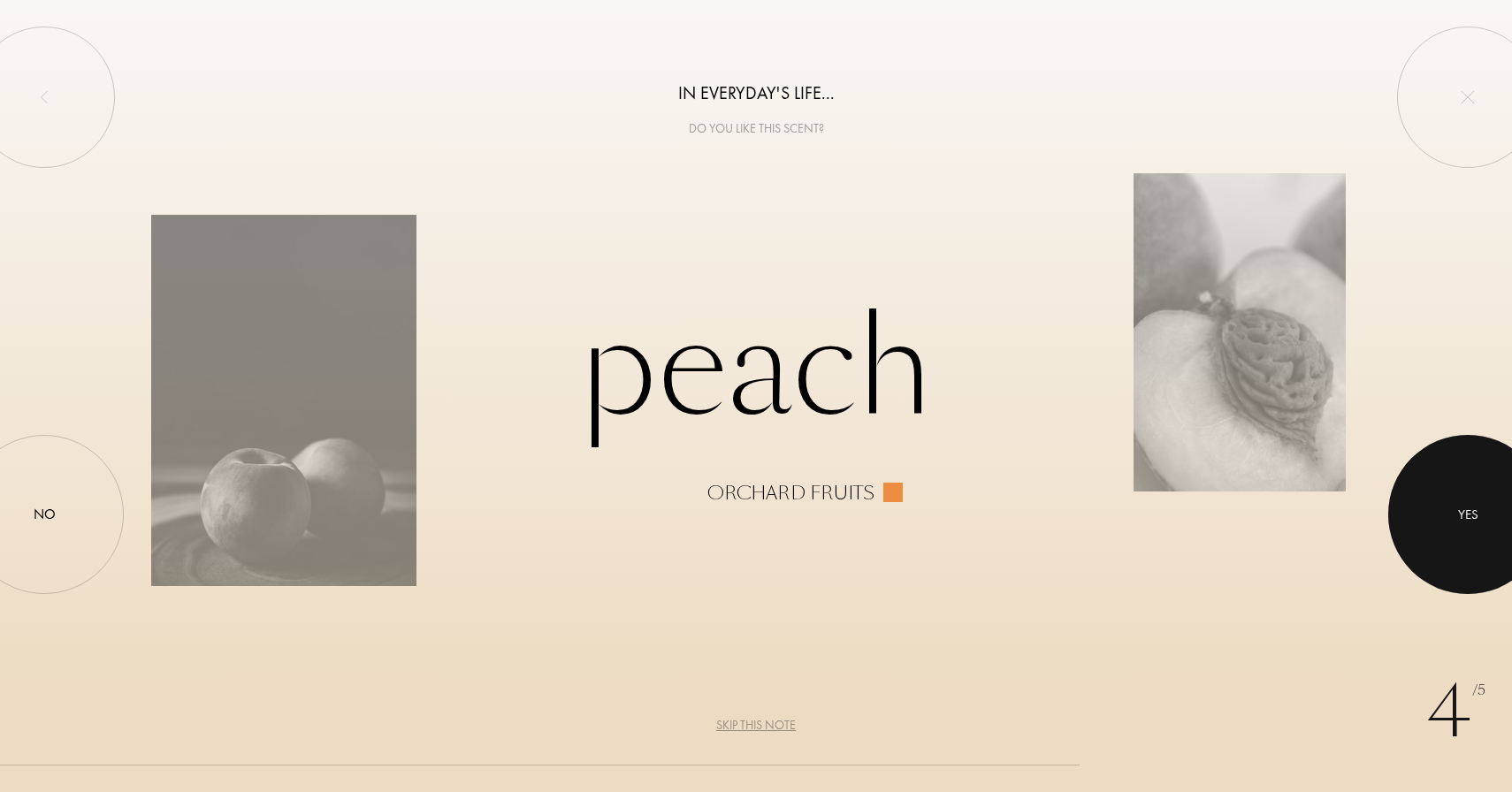
click at [1469, 540] on div at bounding box center [1467, 514] width 159 height 159
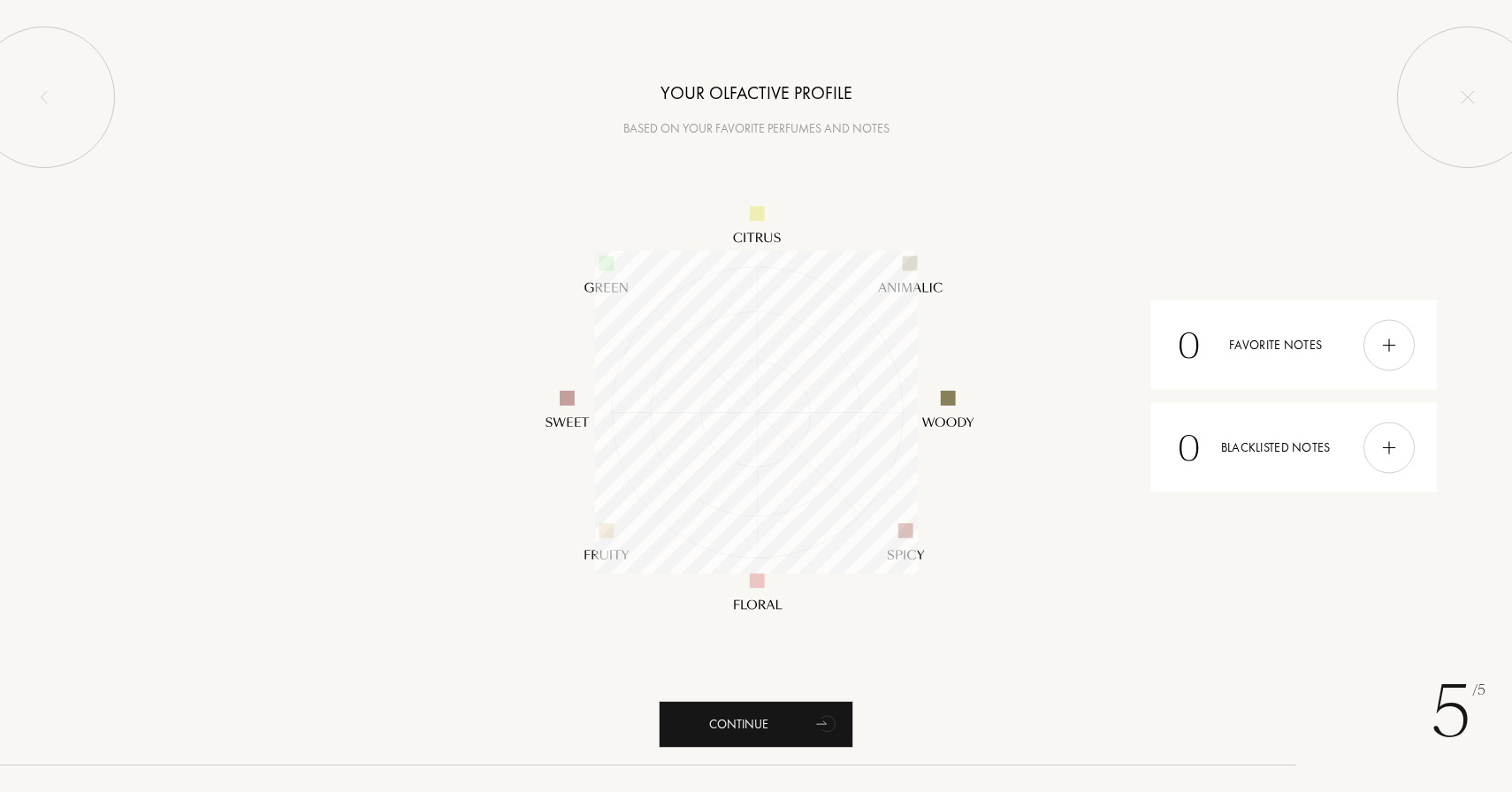
scroll to position [323, 323]
click at [1390, 458] on div at bounding box center [1389, 447] width 51 height 51
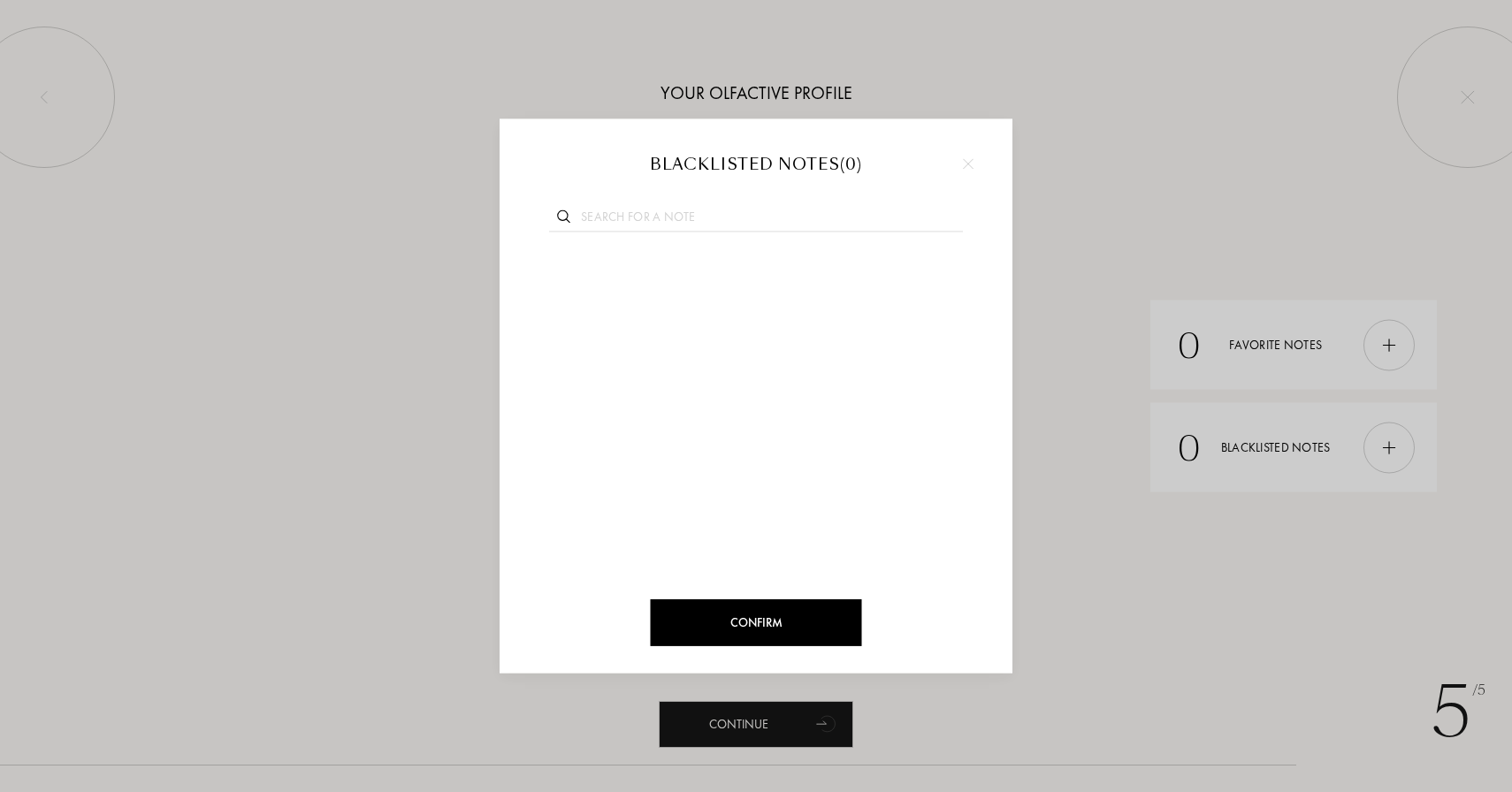
click at [631, 213] on input "text" at bounding box center [755, 219] width 413 height 24
type input "L"
click at [764, 214] on input "text" at bounding box center [755, 219] width 413 height 24
type input "Cherry"
click at [964, 168] on img at bounding box center [968, 163] width 10 height 10
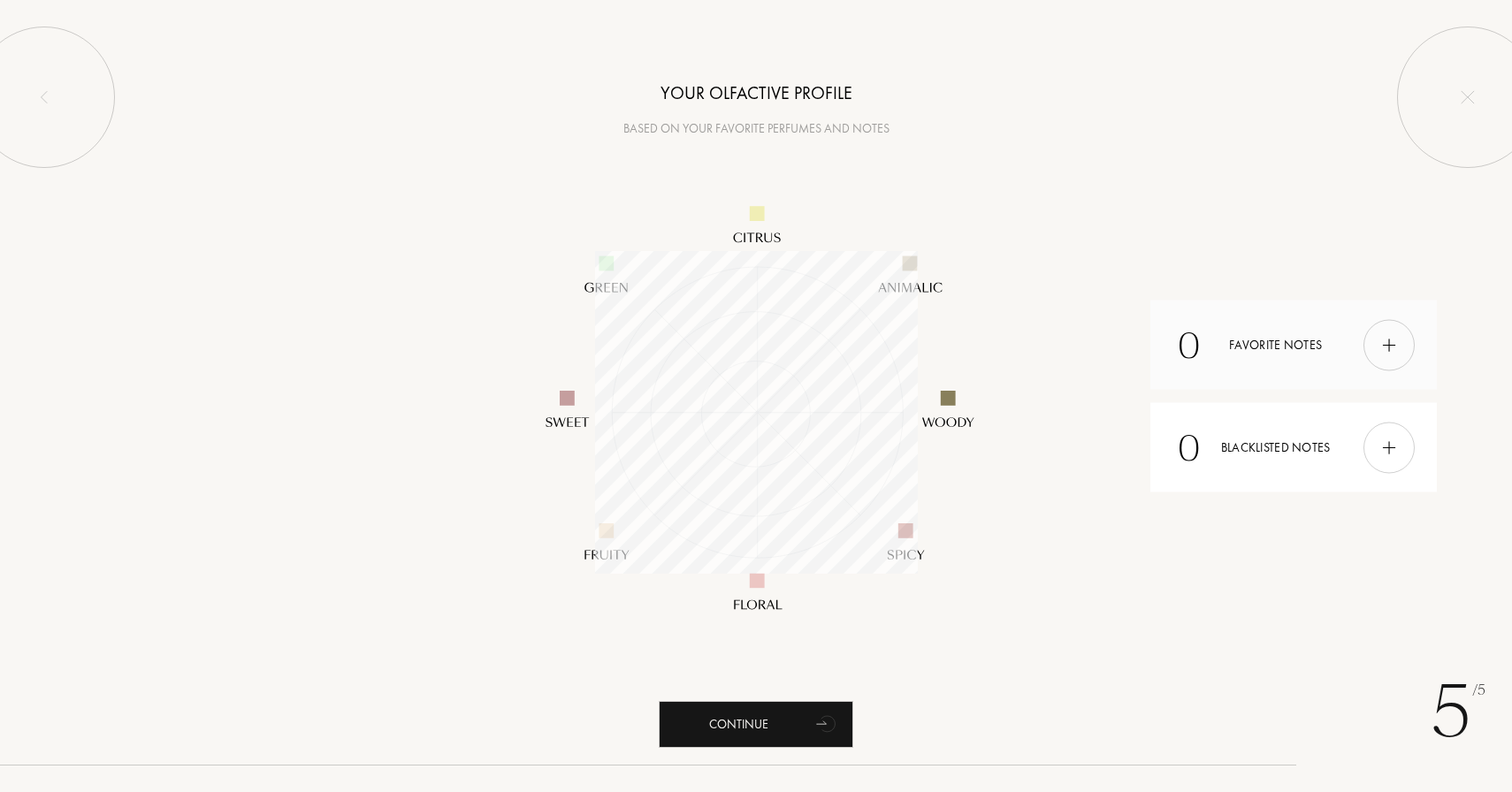
click at [1391, 360] on div at bounding box center [1389, 345] width 51 height 51
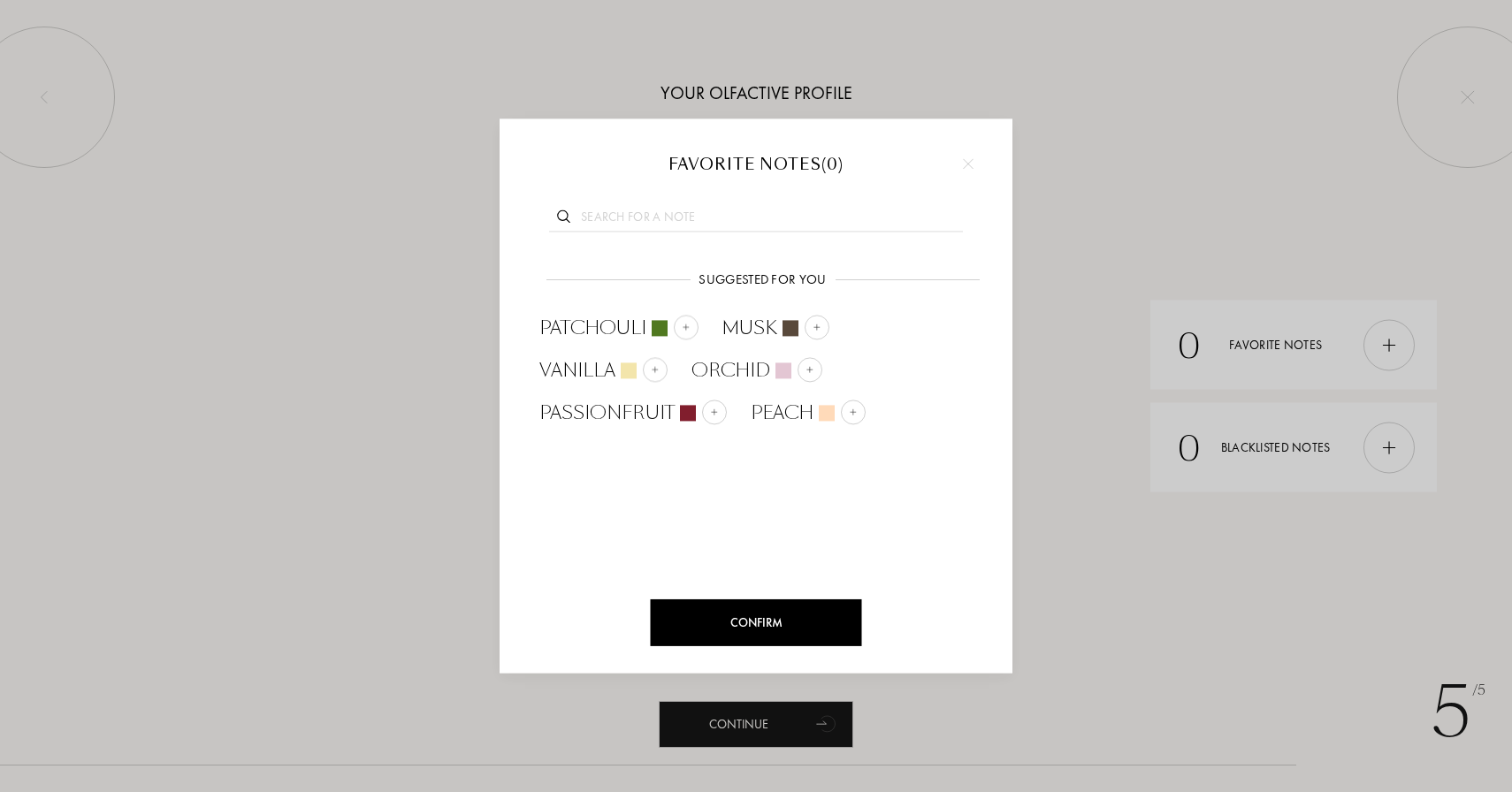
click at [669, 213] on input "text" at bounding box center [755, 219] width 413 height 24
click at [682, 327] on img at bounding box center [685, 327] width 8 height 8
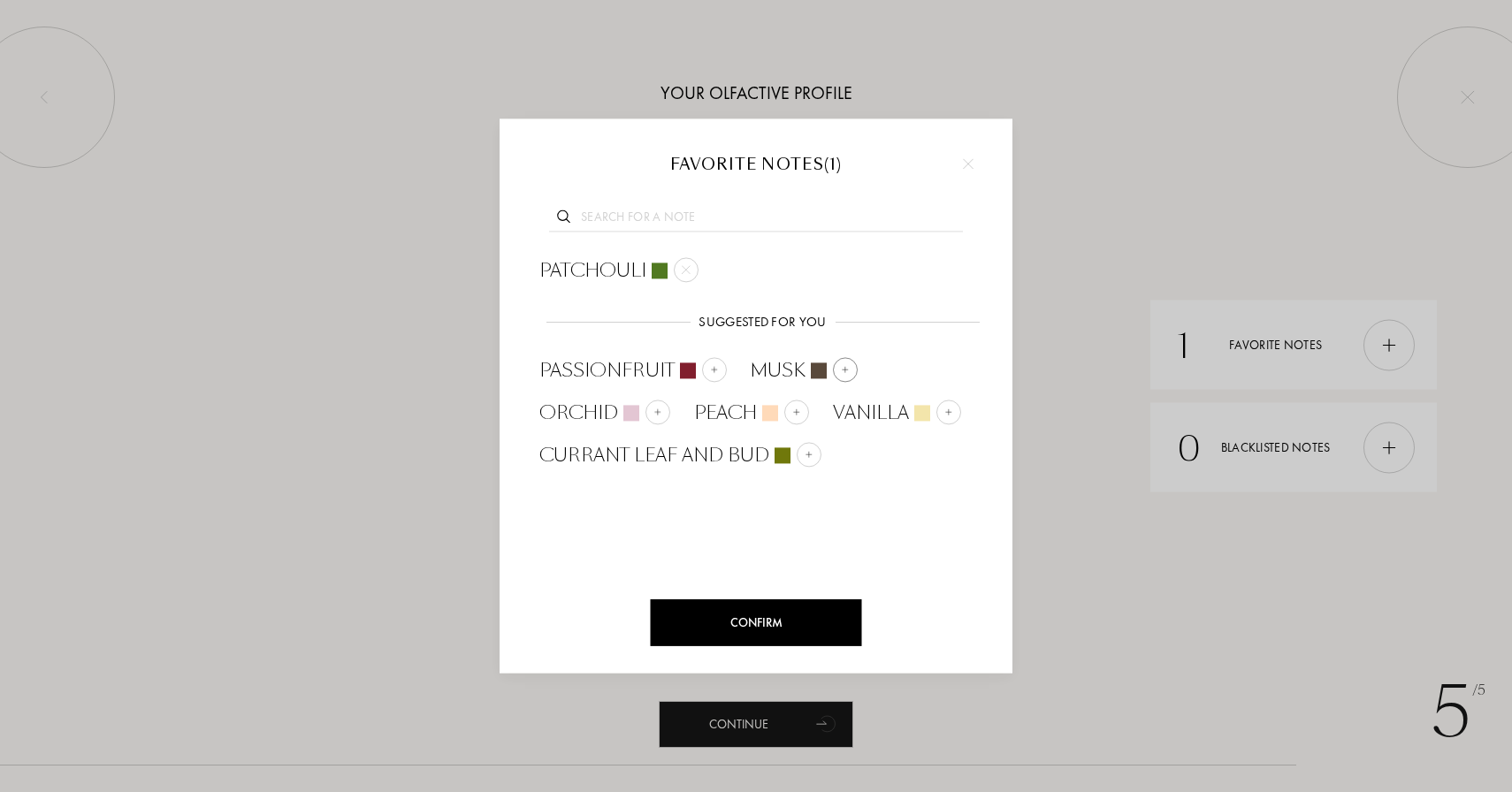
click at [820, 363] on div at bounding box center [818, 370] width 16 height 16
click at [793, 414] on img at bounding box center [794, 412] width 8 height 8
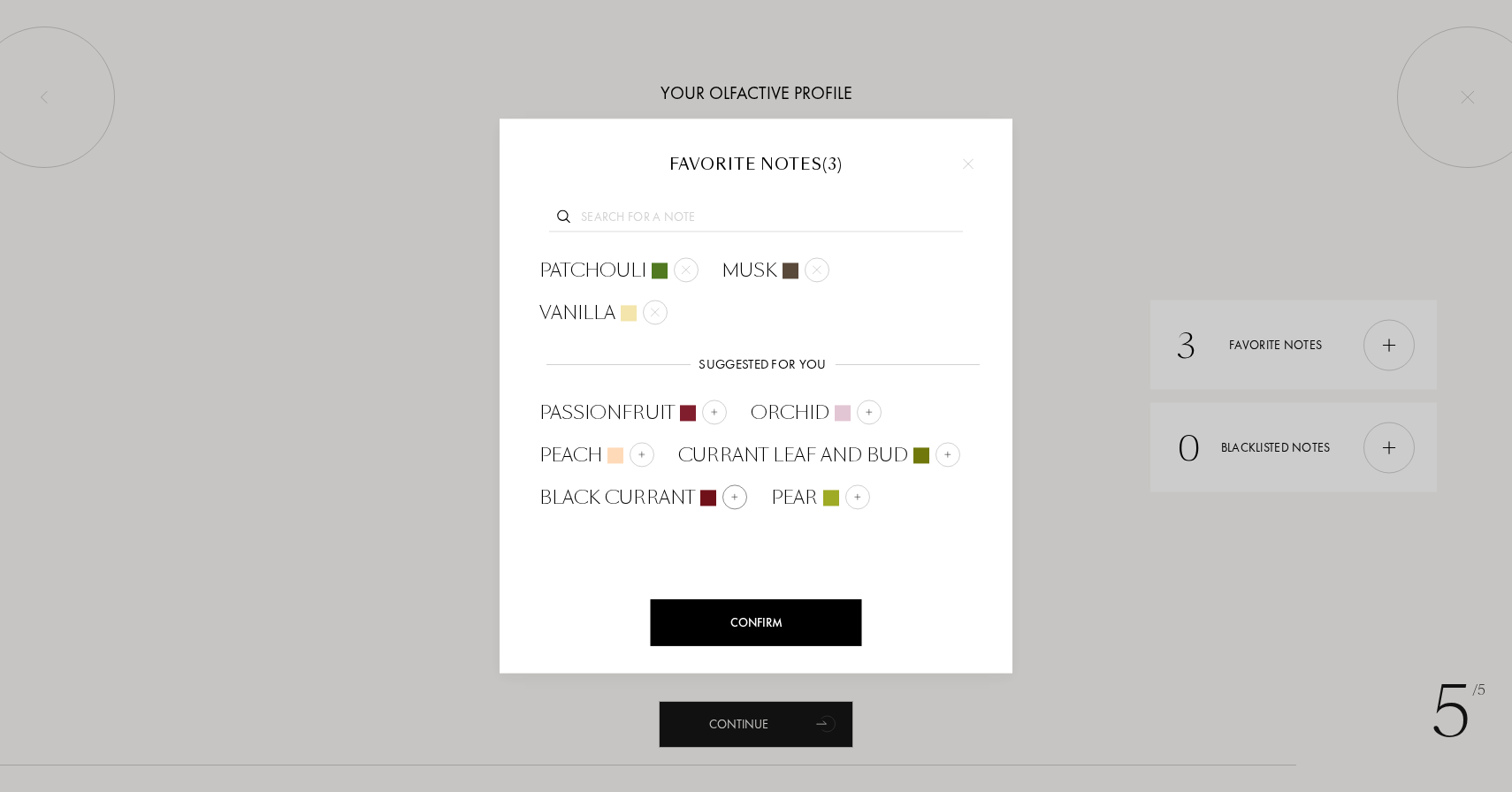
click at [732, 493] on img at bounding box center [734, 496] width 8 height 8
click at [711, 219] on input "text" at bounding box center [755, 219] width 413 height 24
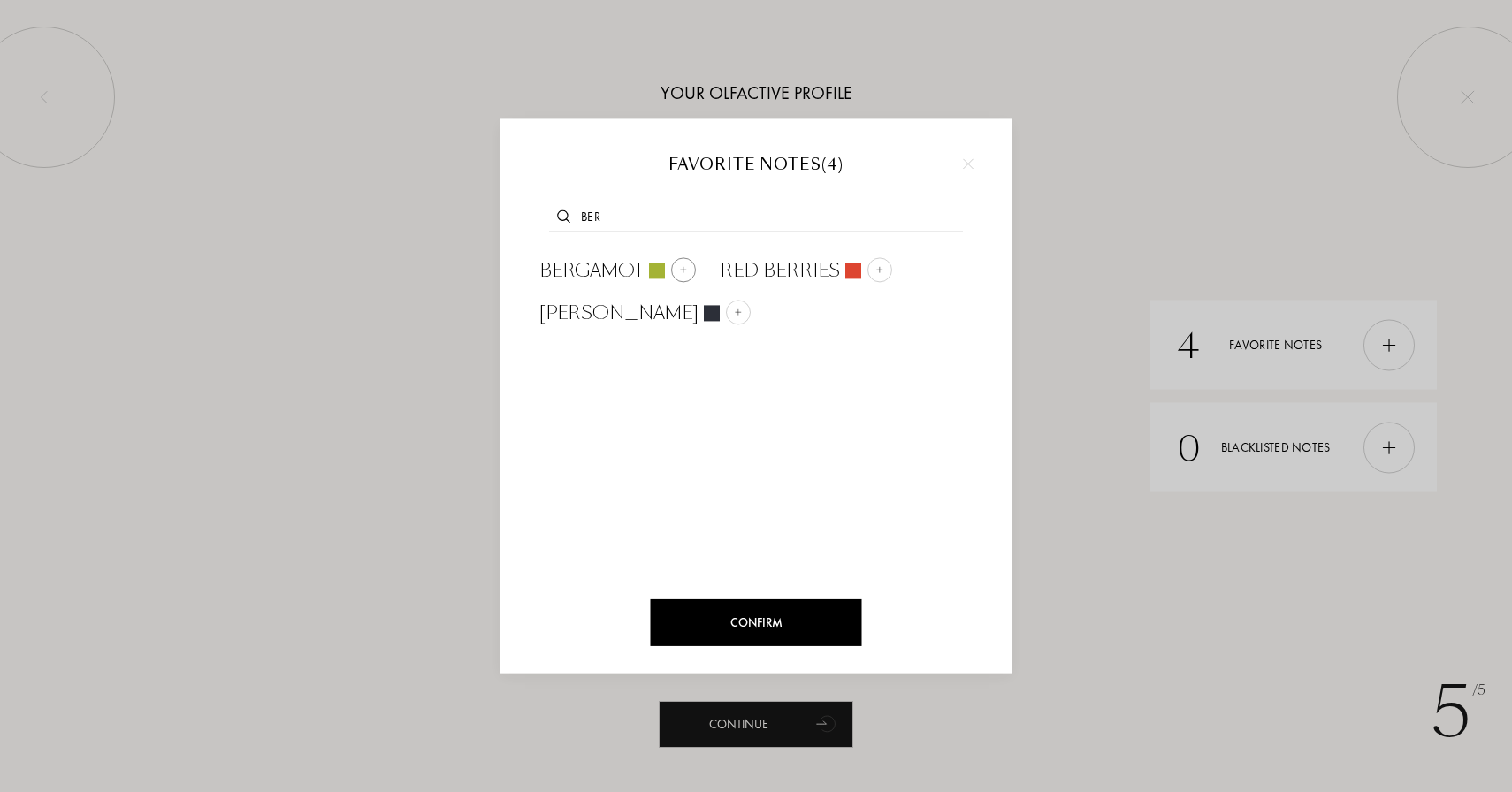
type input "ber"
click at [684, 264] on div at bounding box center [684, 269] width 24 height 24
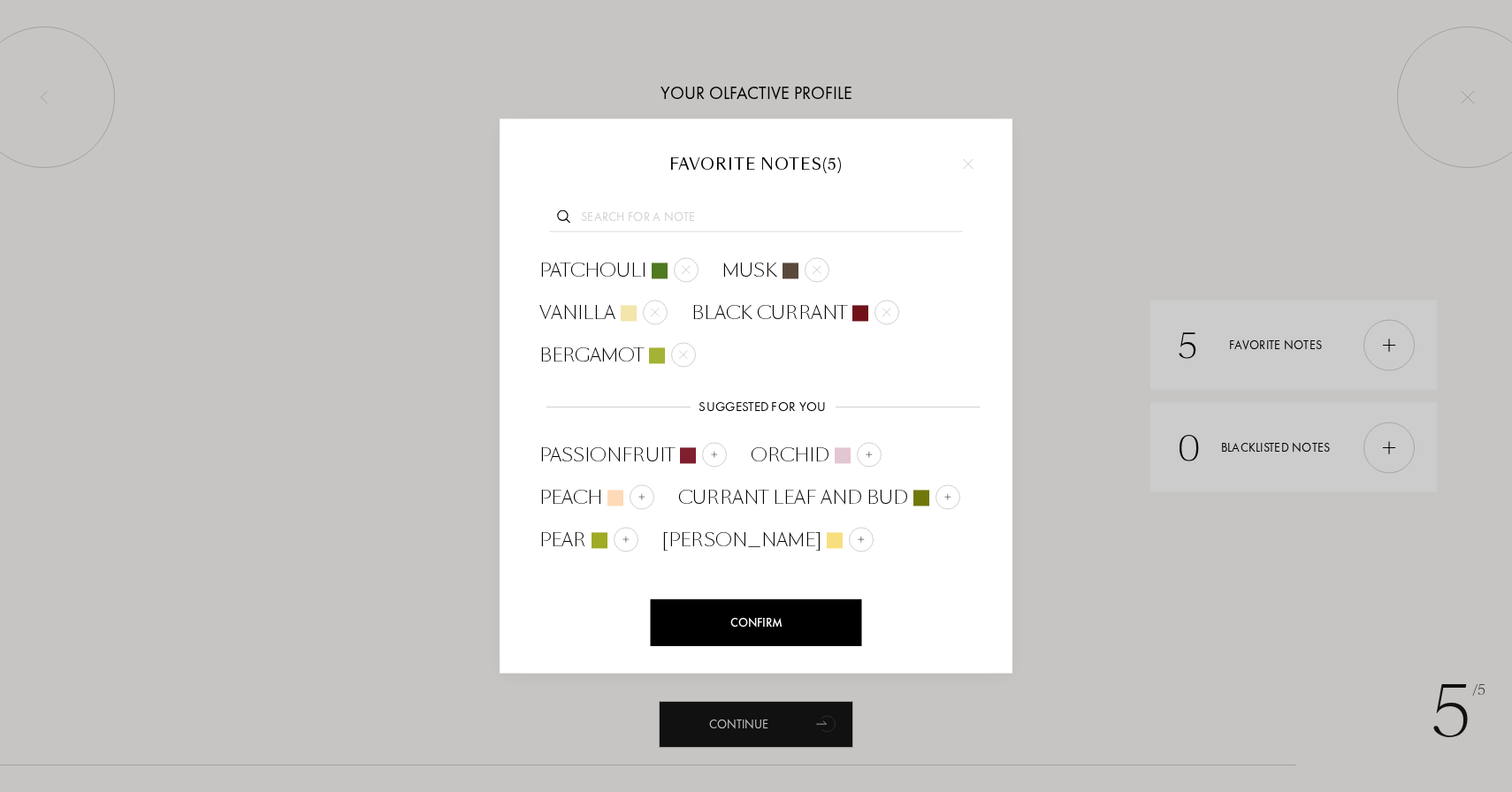
click at [703, 210] on input "text" at bounding box center [755, 219] width 413 height 24
click at [790, 641] on div "Confirm" at bounding box center [756, 623] width 211 height 47
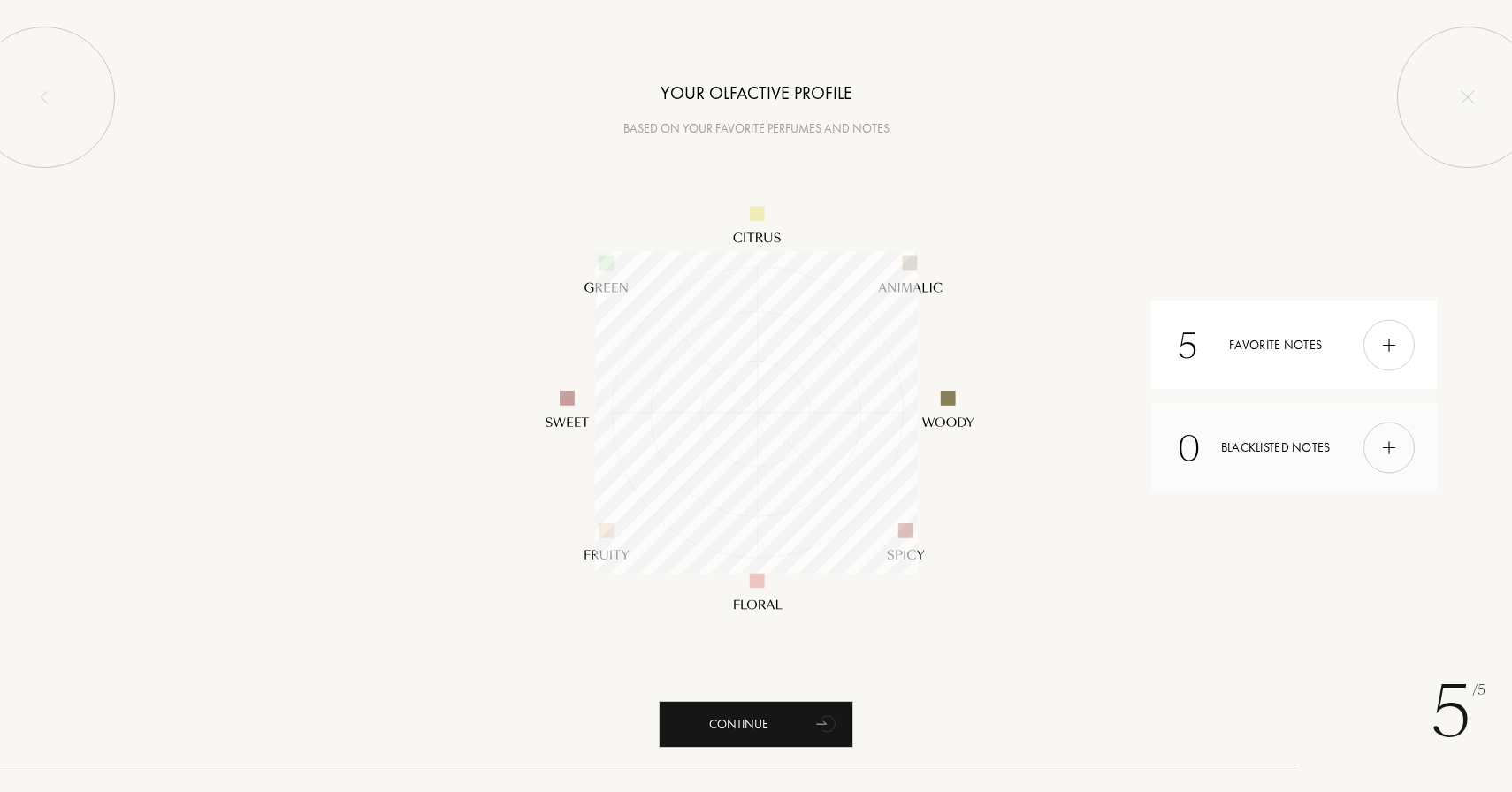
click at [1391, 438] on img at bounding box center [1389, 447] width 20 height 20
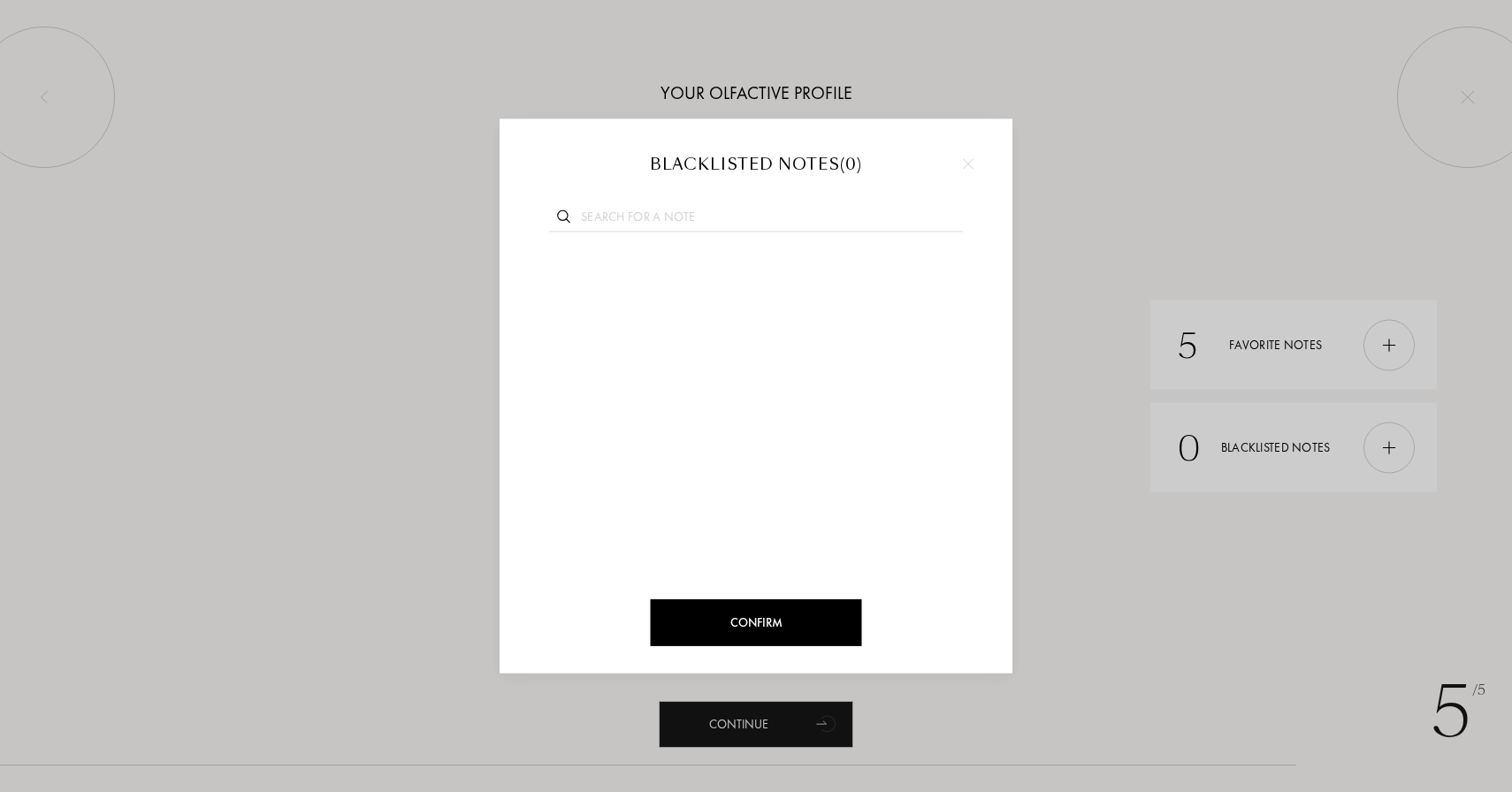
click at [968, 154] on div at bounding box center [968, 164] width 26 height 26
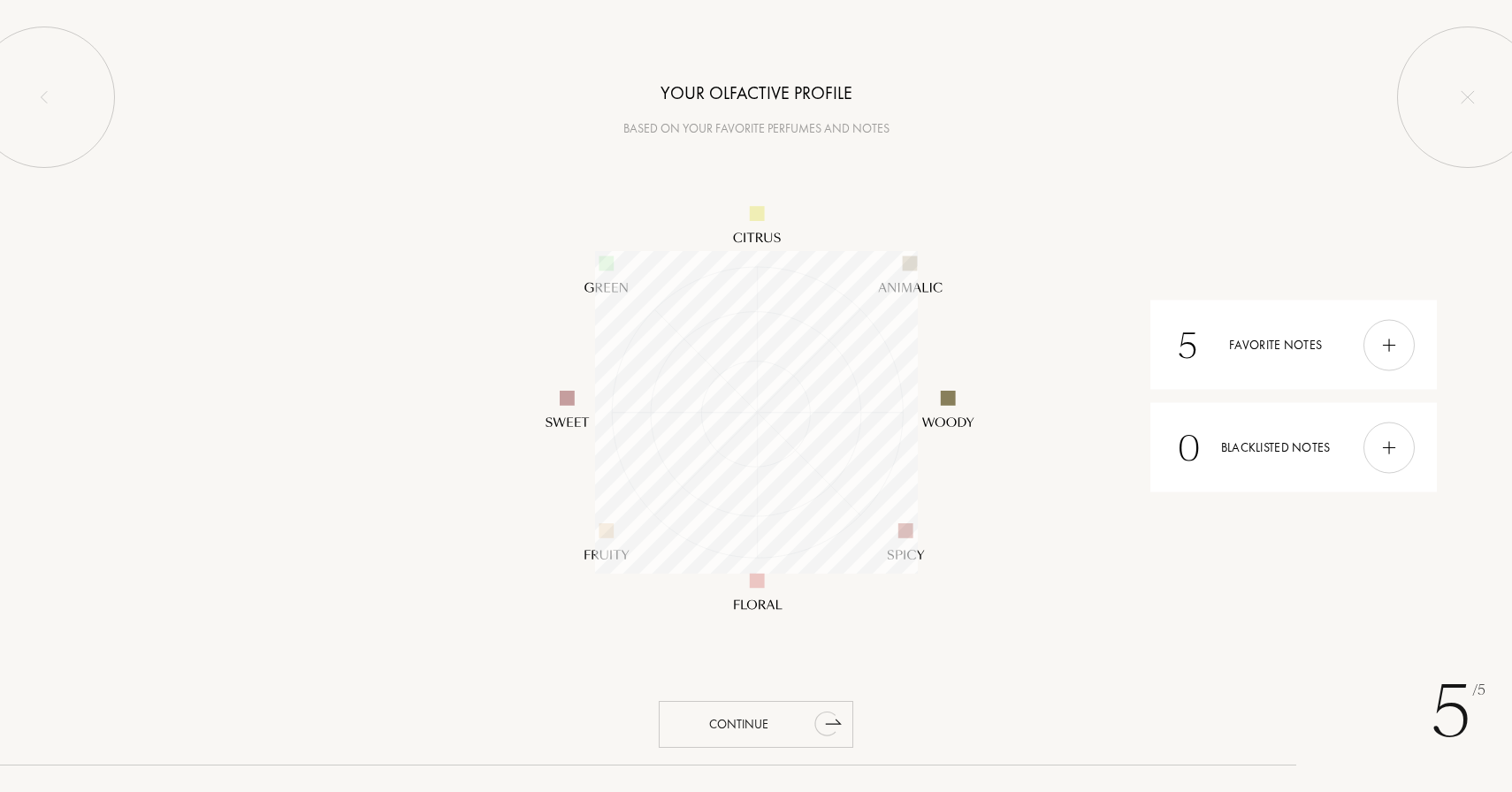
click at [796, 724] on div "Continue" at bounding box center [756, 725] width 195 height 47
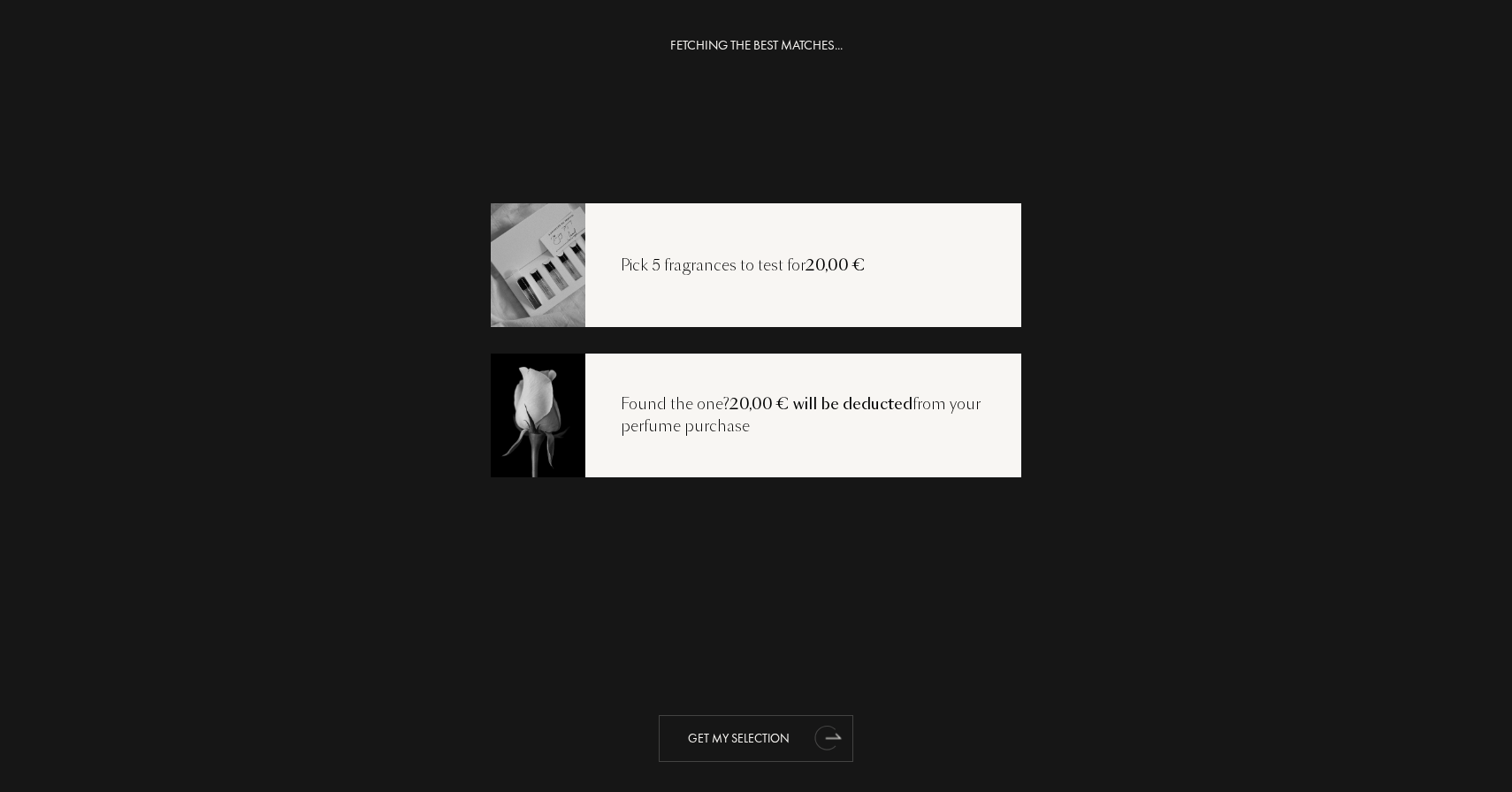
click at [793, 744] on div "Get my selection" at bounding box center [756, 739] width 195 height 47
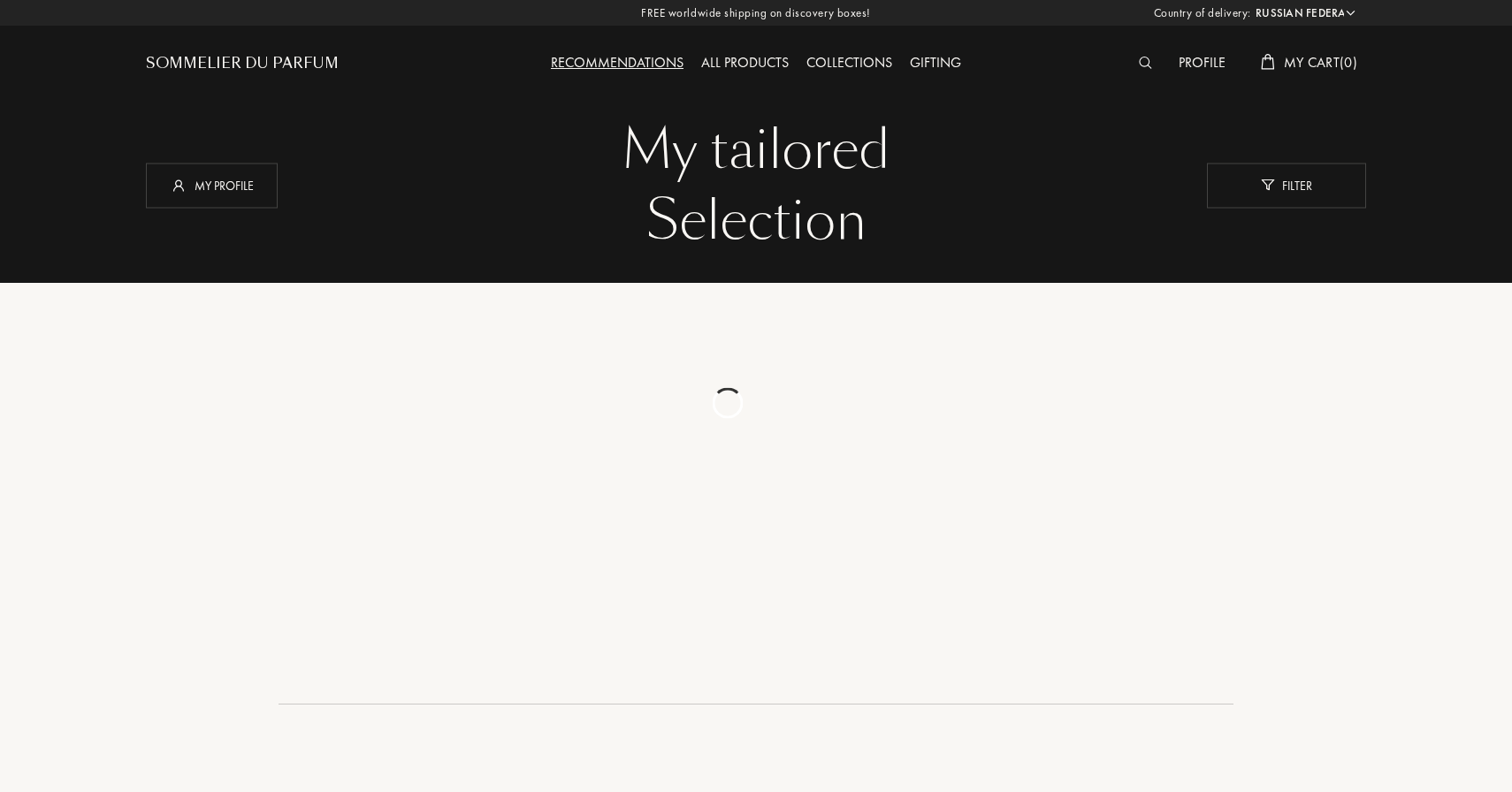
select select "RU"
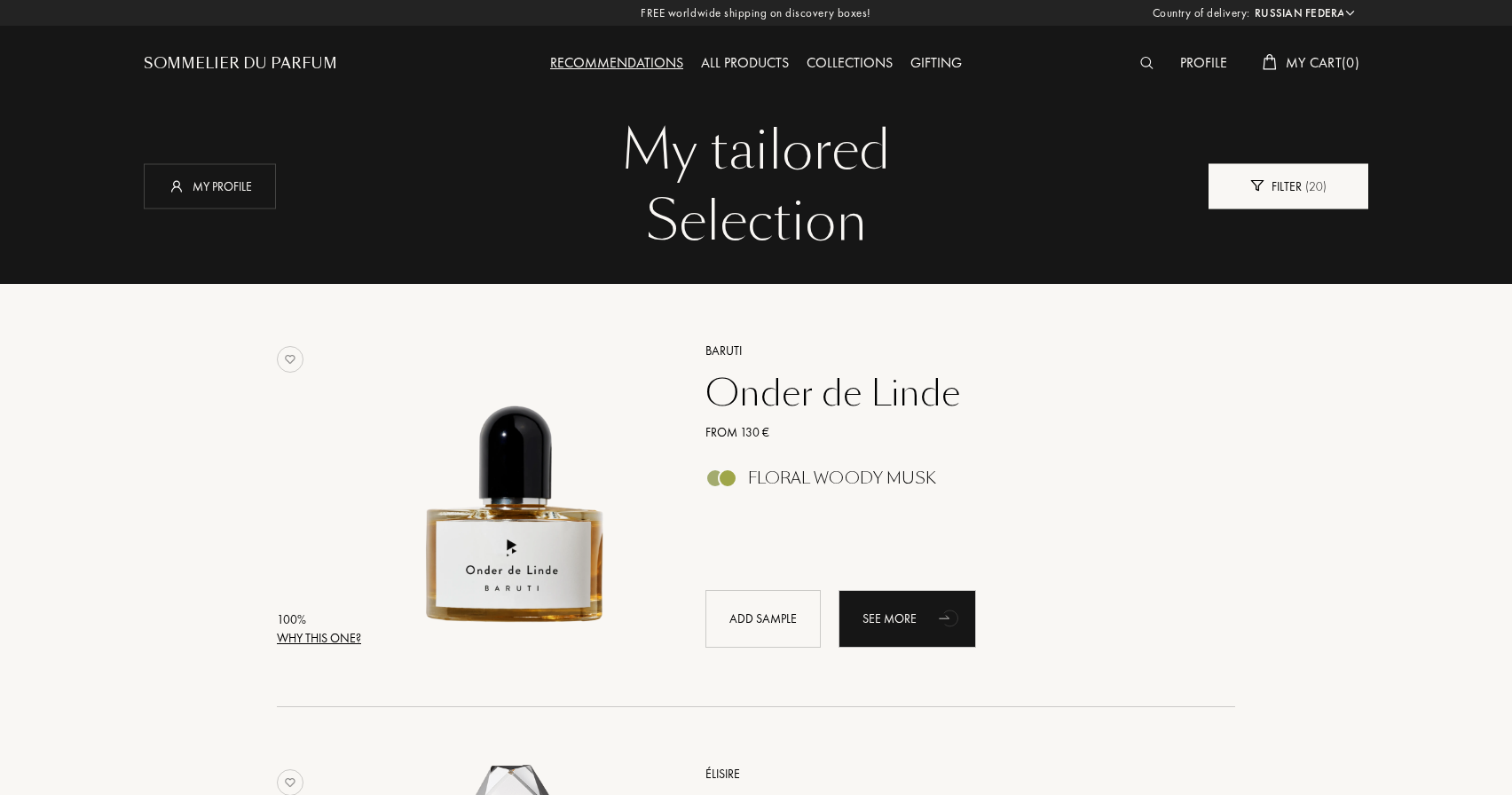
click at [1239, 179] on div "Filter ( 20 )" at bounding box center [1288, 186] width 160 height 45
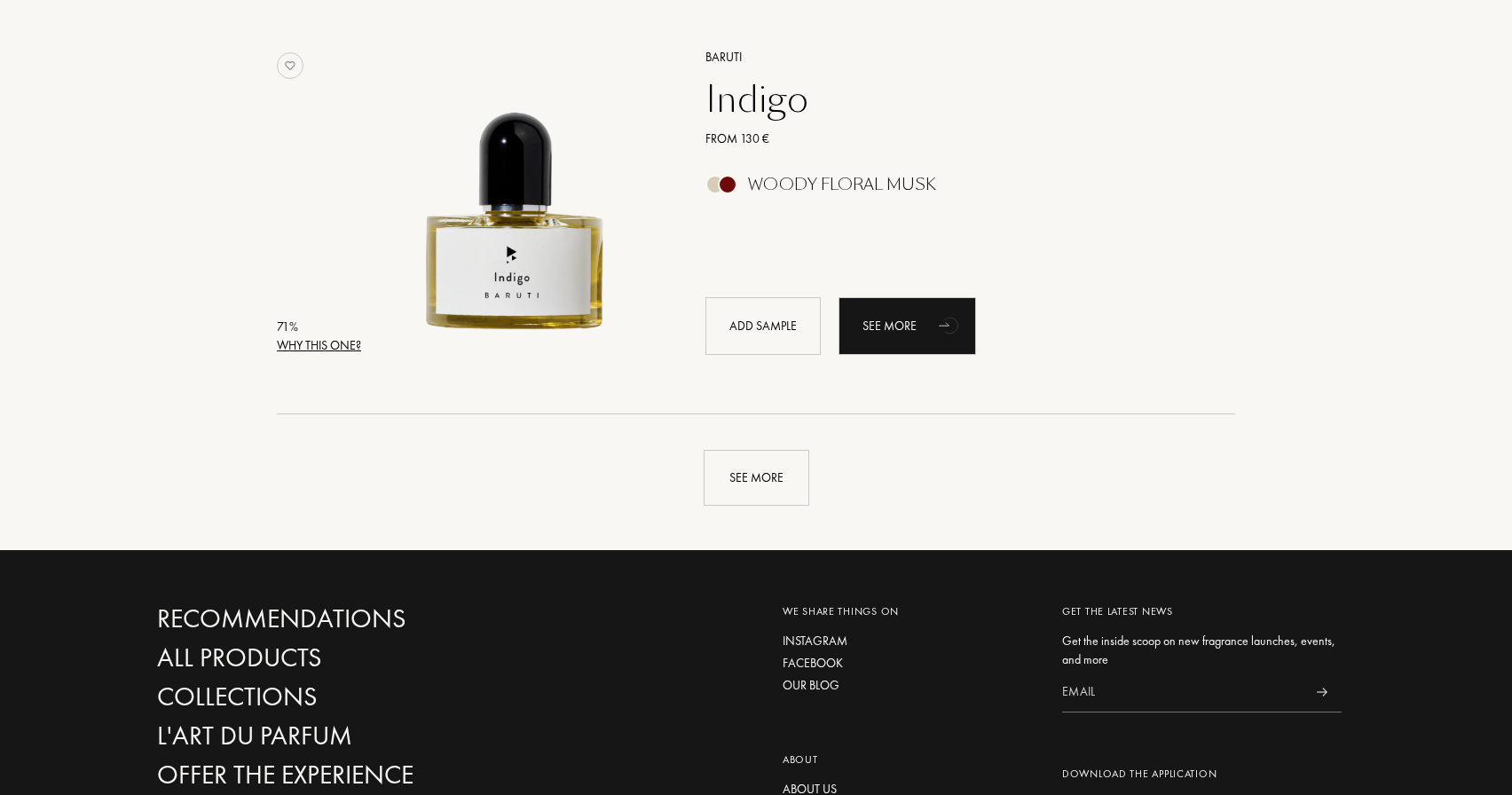
scroll to position [4812, 0]
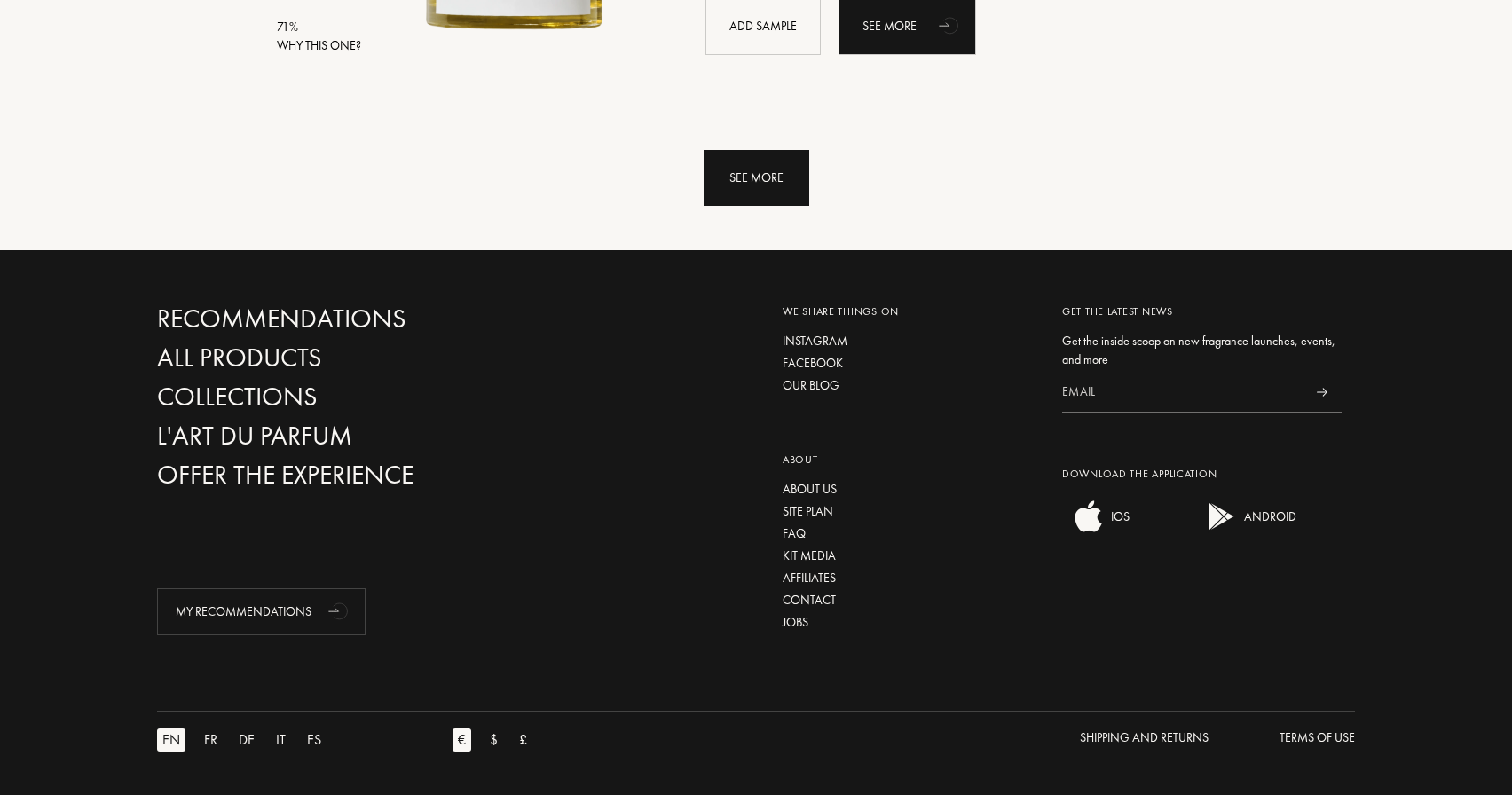
click at [773, 167] on div "See more" at bounding box center [757, 178] width 106 height 56
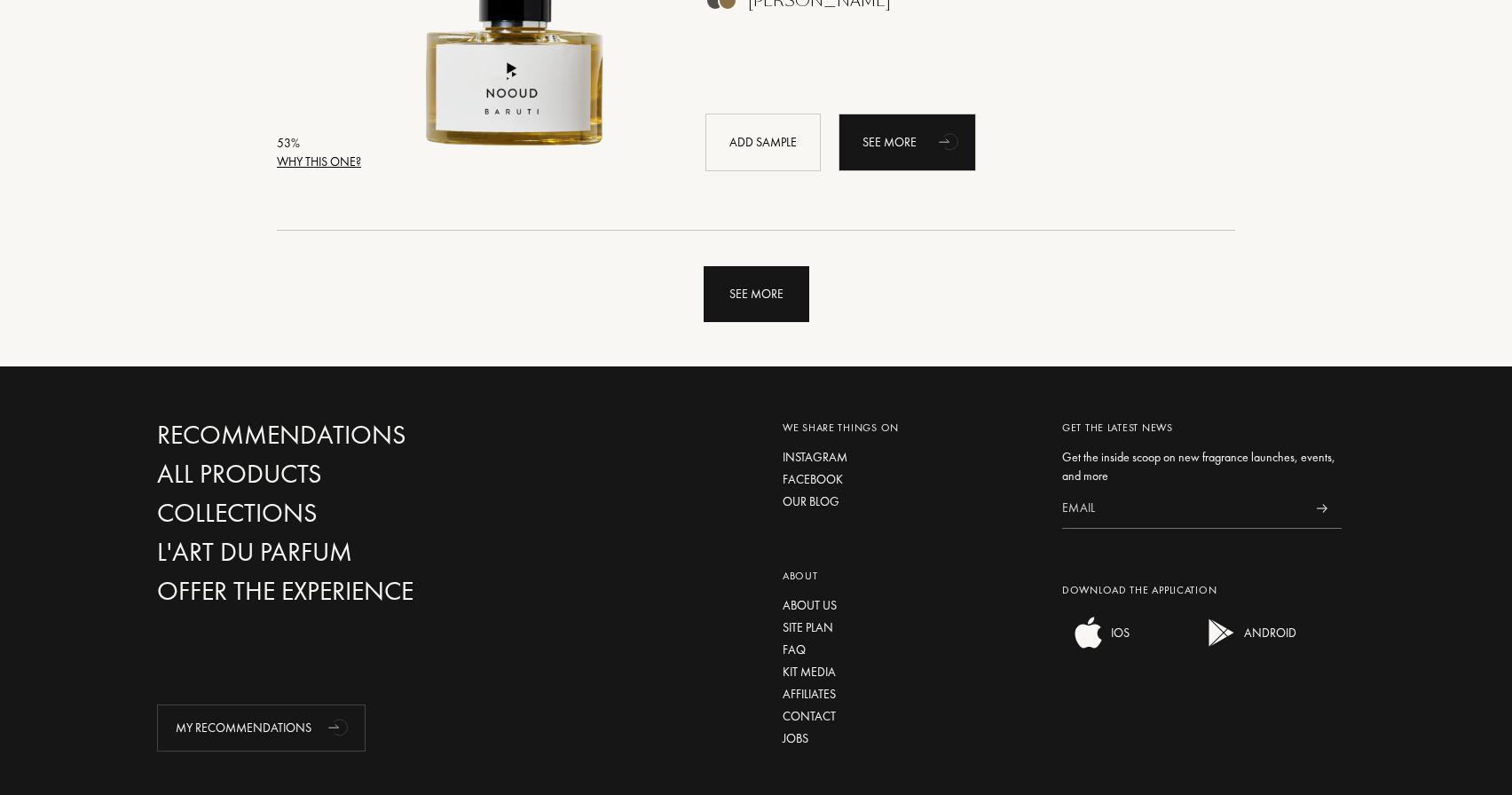
click at [753, 297] on div "See more" at bounding box center [757, 294] width 106 height 56
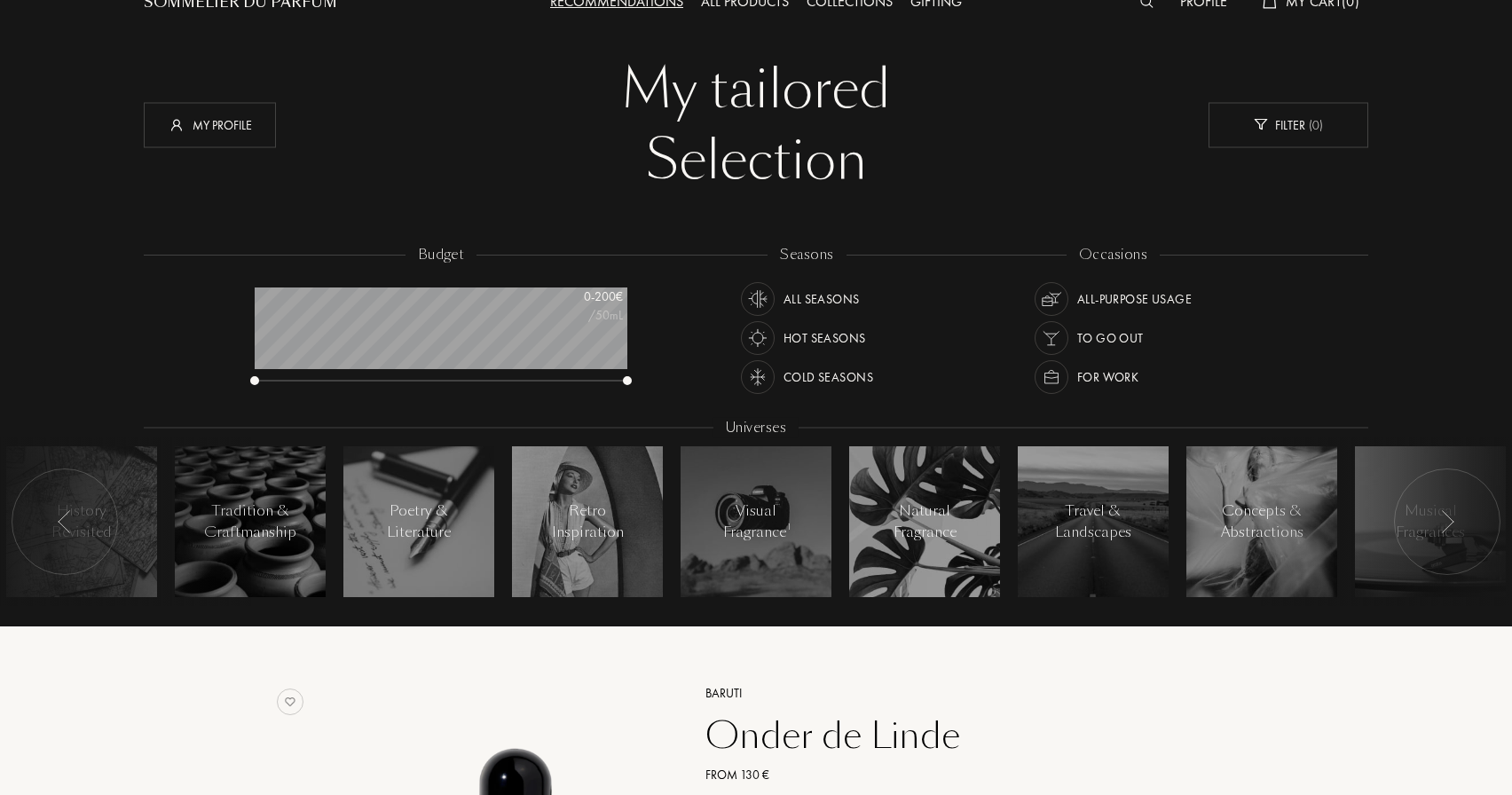
scroll to position [0, 0]
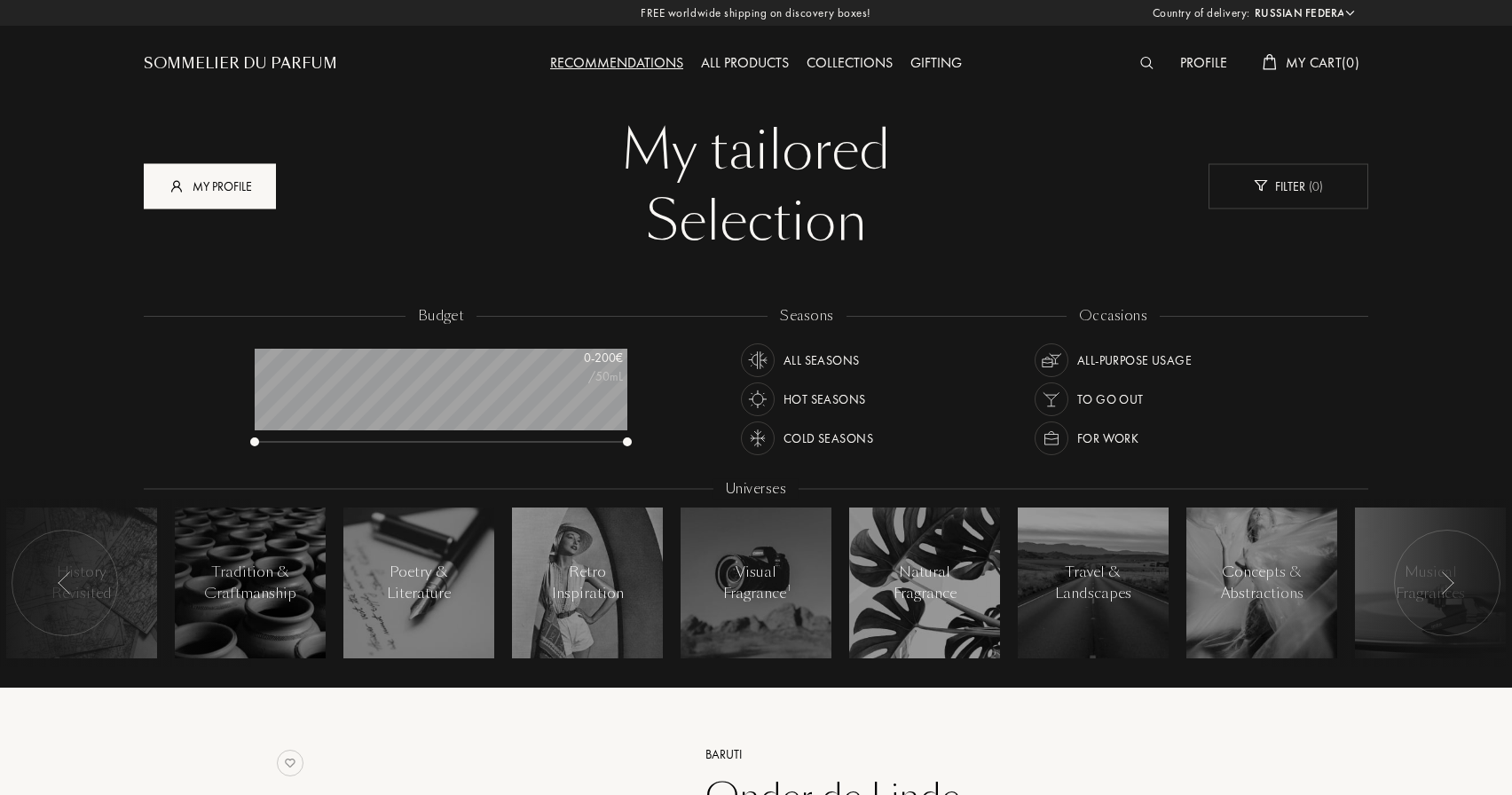
click at [216, 202] on div "My profile" at bounding box center [210, 186] width 132 height 45
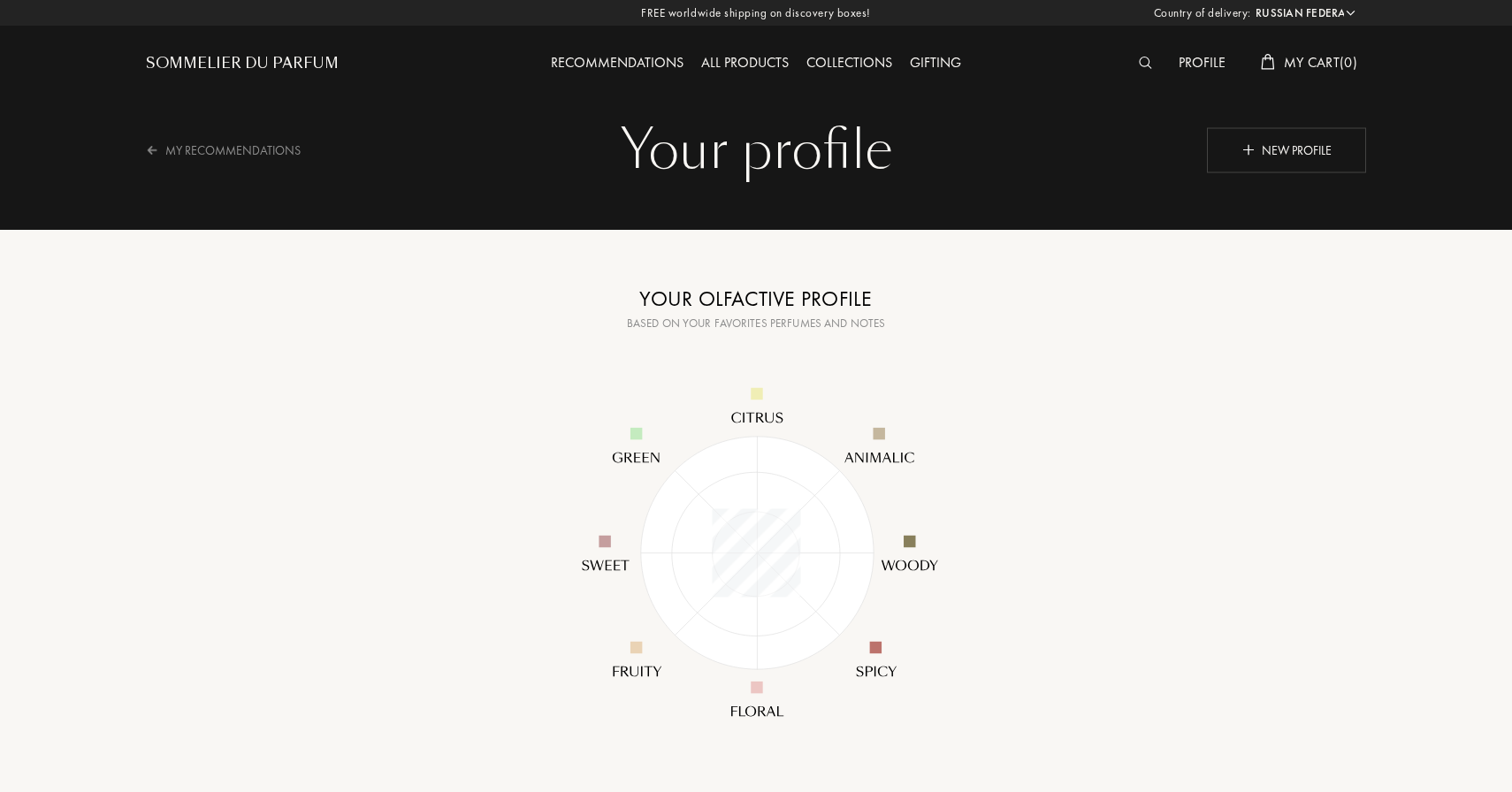
select select "RU"
drag, startPoint x: 616, startPoint y: 318, endPoint x: 917, endPoint y: 323, distance: 301.0
click at [920, 325] on div "Based on your favorites perfumes and notes" at bounding box center [753, 323] width 442 height 18
click at [716, 326] on div "Based on your favorites perfumes and notes" at bounding box center [753, 323] width 442 height 18
click at [164, 150] on div "My Recommendations" at bounding box center [232, 150] width 178 height 43
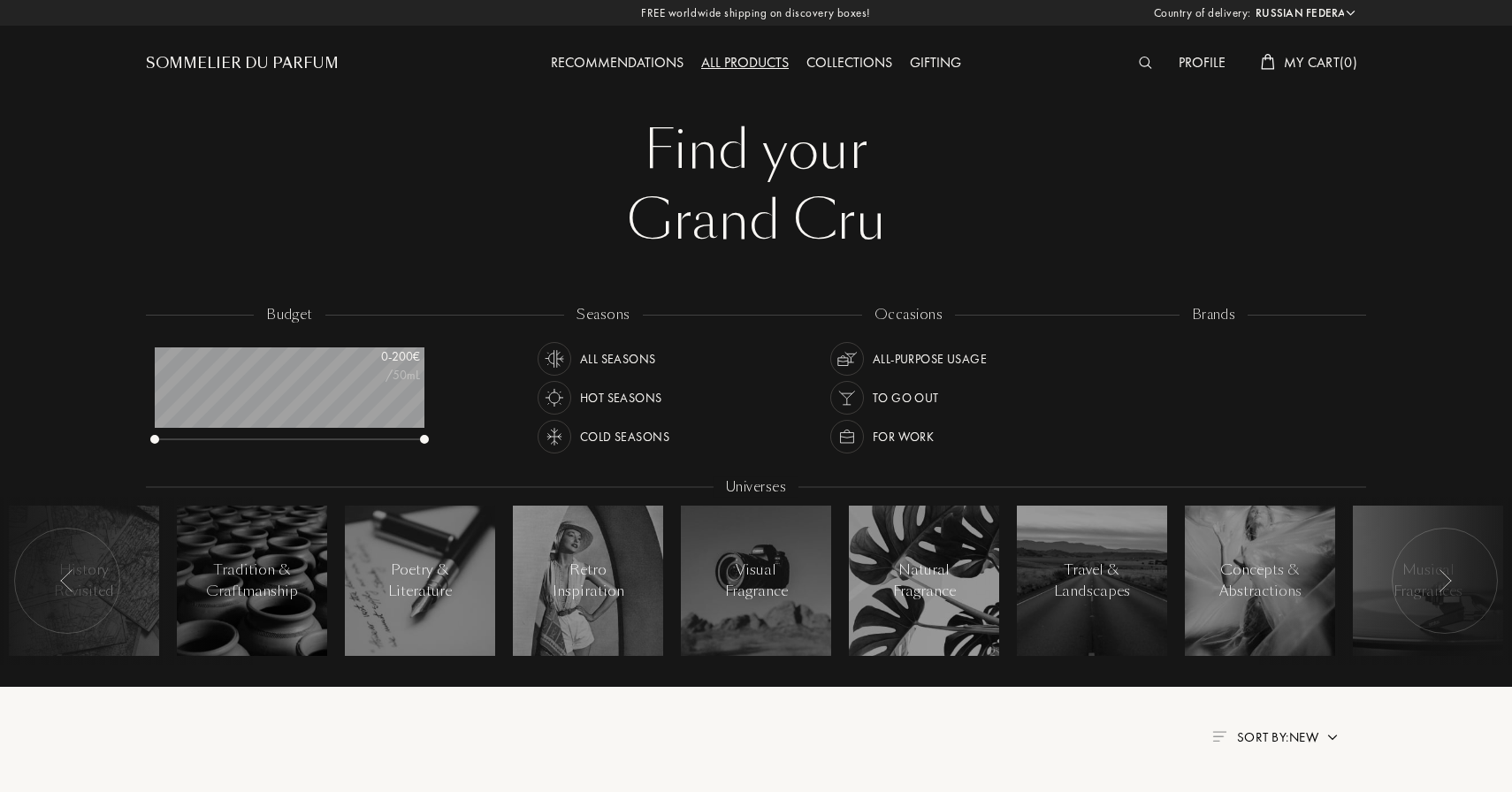
select select "RU"
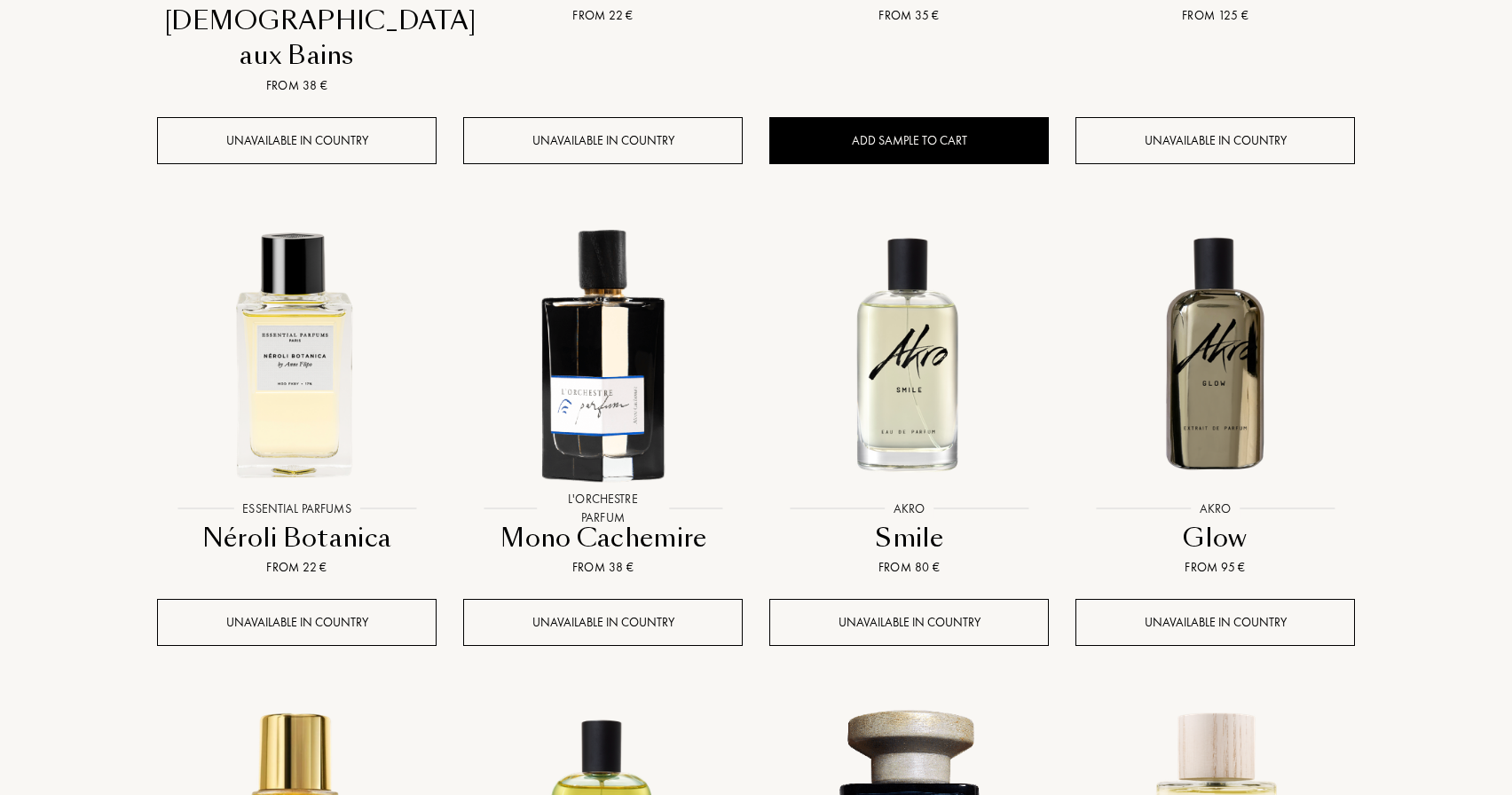
scroll to position [1159, 0]
